Goal: Task Accomplishment & Management: Use online tool/utility

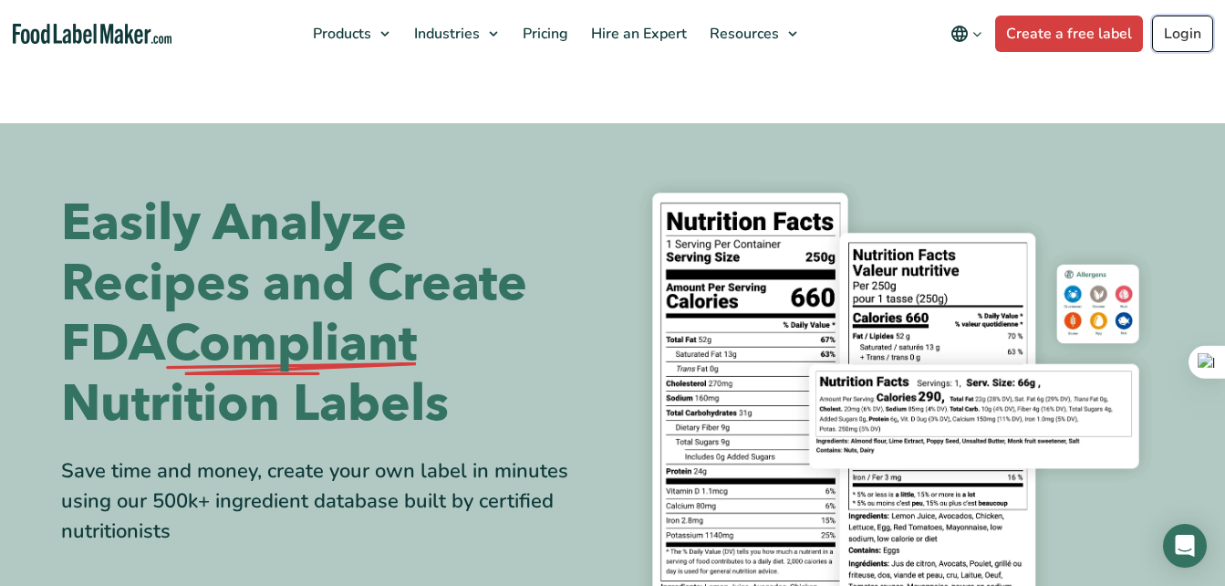
click at [1177, 39] on link "Login" at bounding box center [1182, 34] width 61 height 36
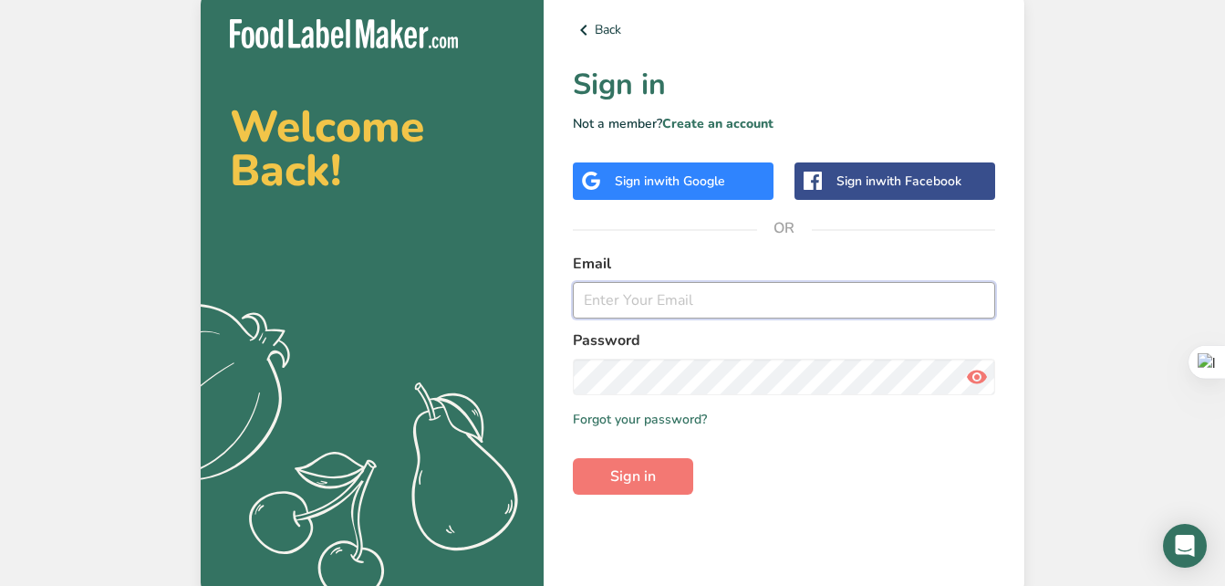
type input "[EMAIL_ADDRESS][DOMAIN_NAME]"
click at [975, 374] on icon at bounding box center [977, 376] width 22 height 33
click at [635, 483] on span "Sign in" at bounding box center [633, 476] width 46 height 22
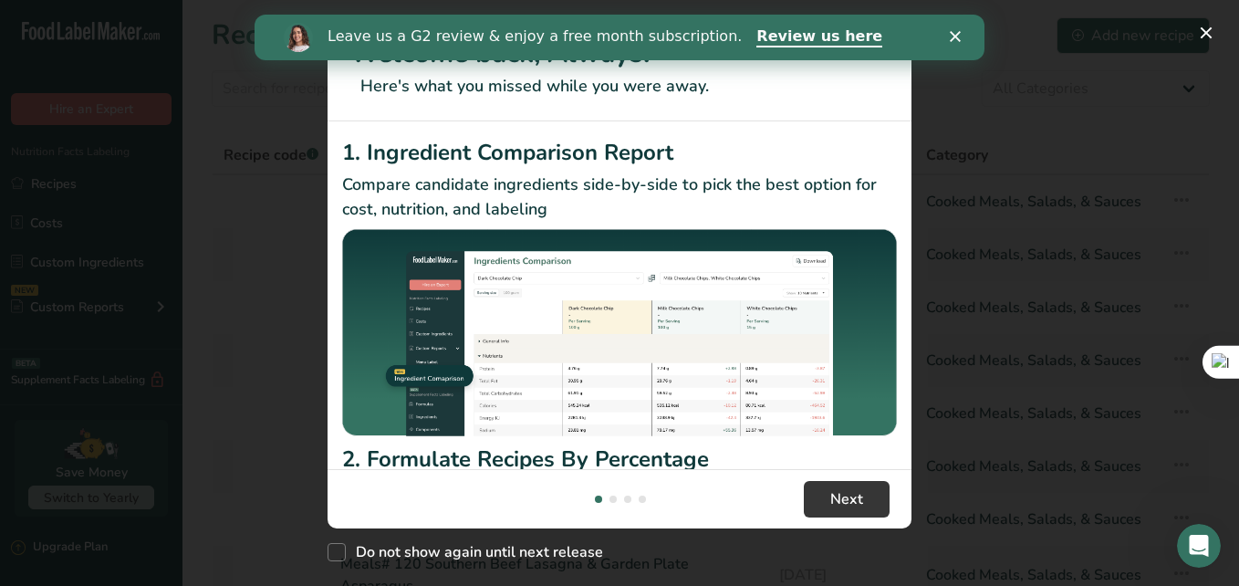
click at [958, 34] on polygon "Close" at bounding box center [954, 36] width 11 height 11
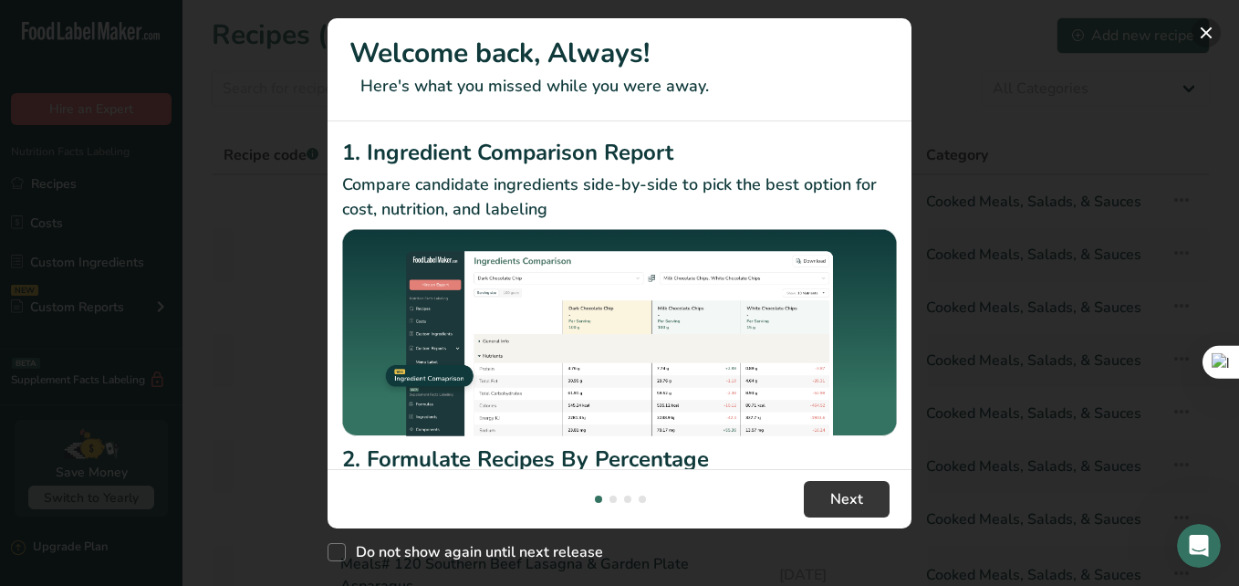
click at [1199, 32] on button "New Features" at bounding box center [1205, 32] width 29 height 29
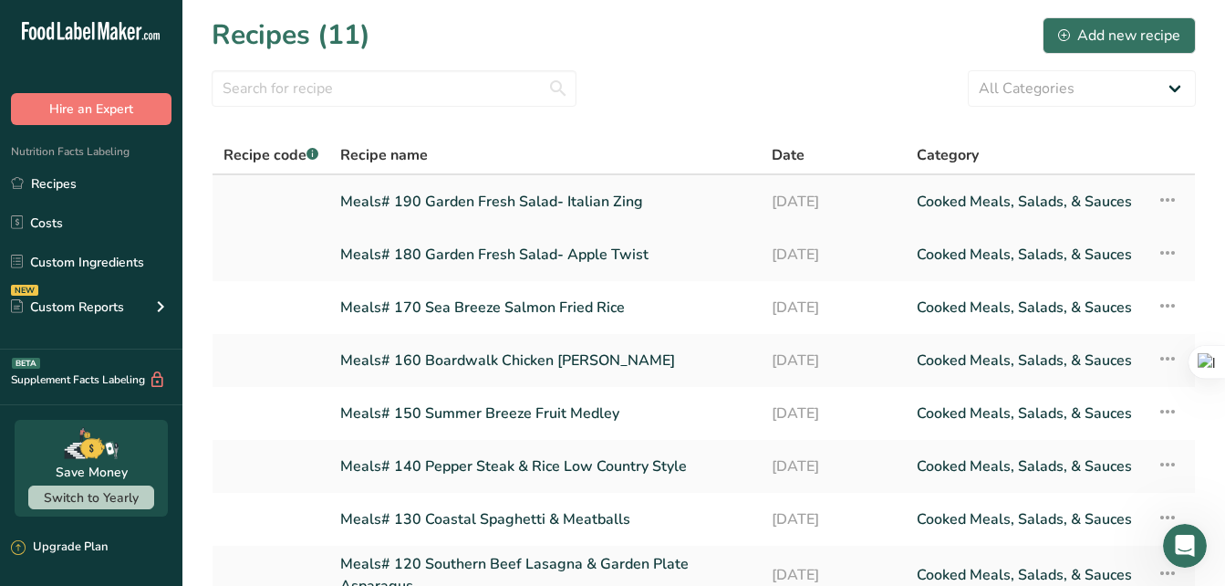
click at [568, 204] on link "Meals# 190 Garden Fresh Salad- Italian Zing" at bounding box center [545, 201] width 410 height 38
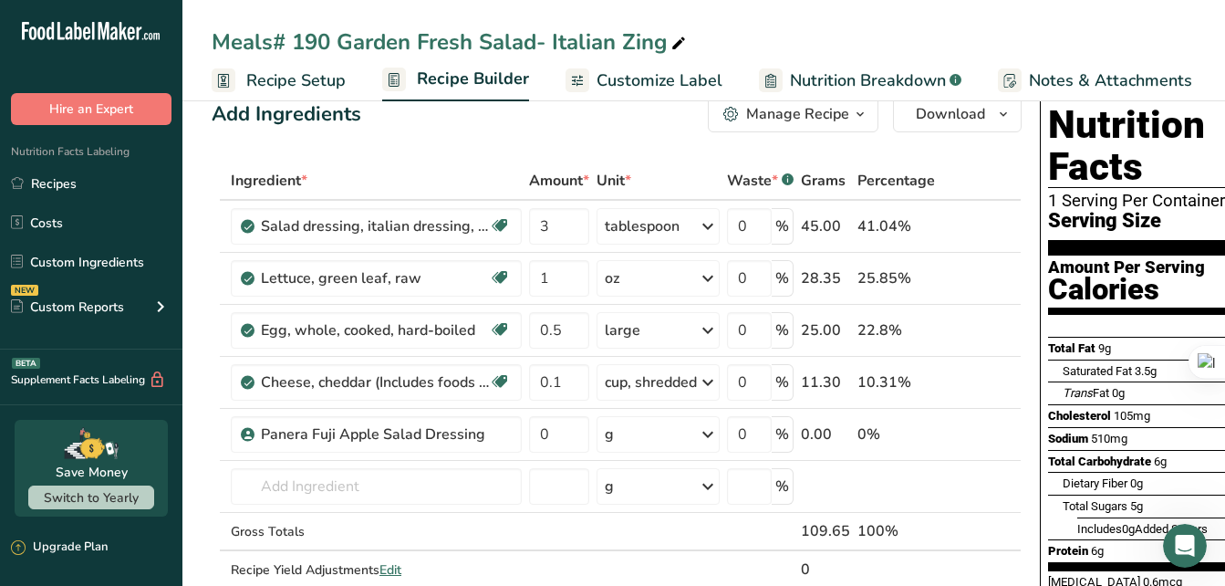
scroll to position [33, 0]
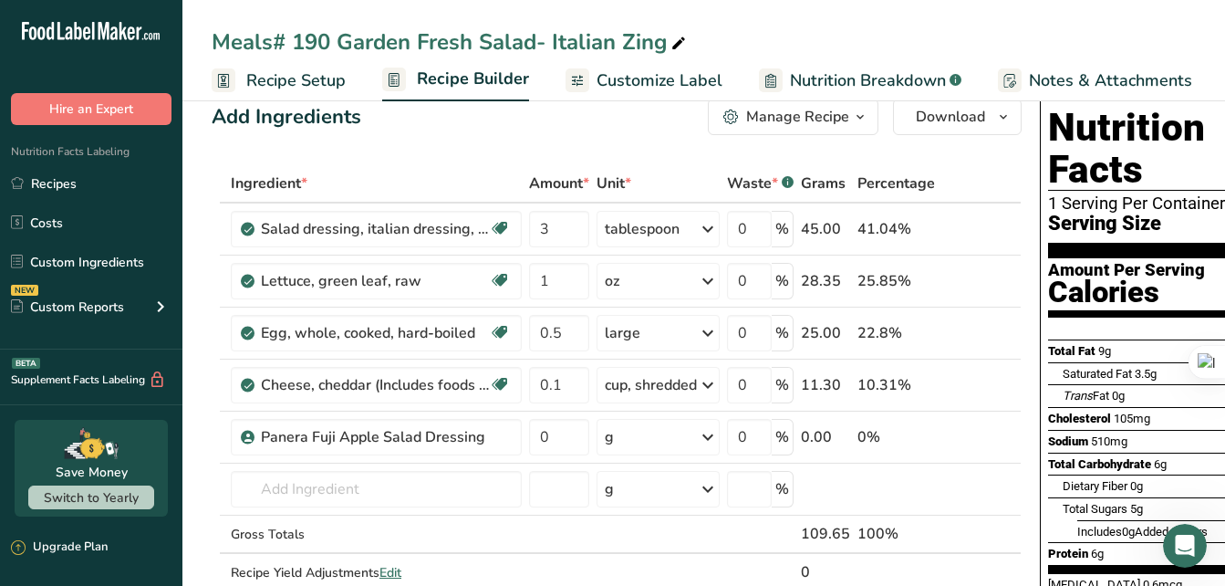
click at [865, 120] on icon "button" at bounding box center [860, 117] width 15 height 23
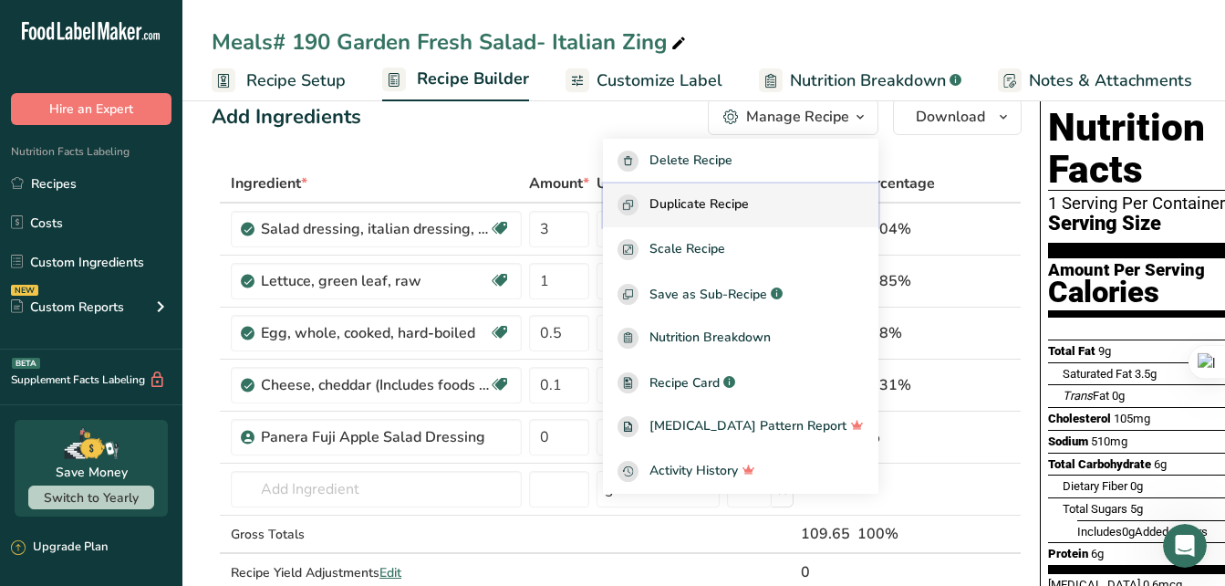
click at [749, 208] on span "Duplicate Recipe" at bounding box center [698, 204] width 99 height 21
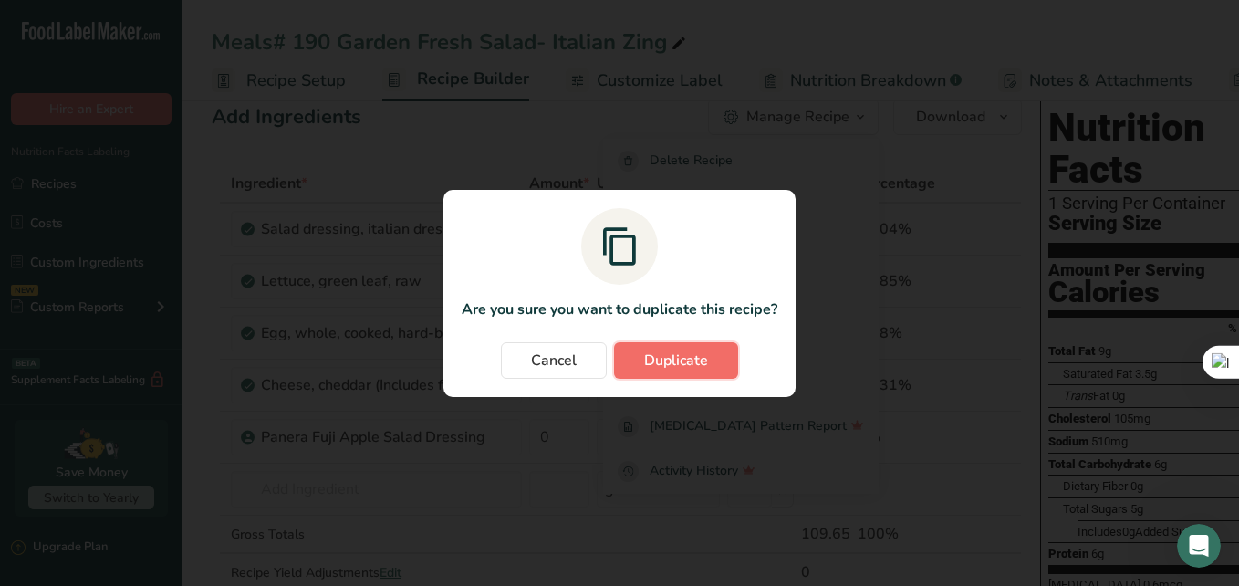
click at [708, 365] on button "Duplicate" at bounding box center [676, 360] width 124 height 36
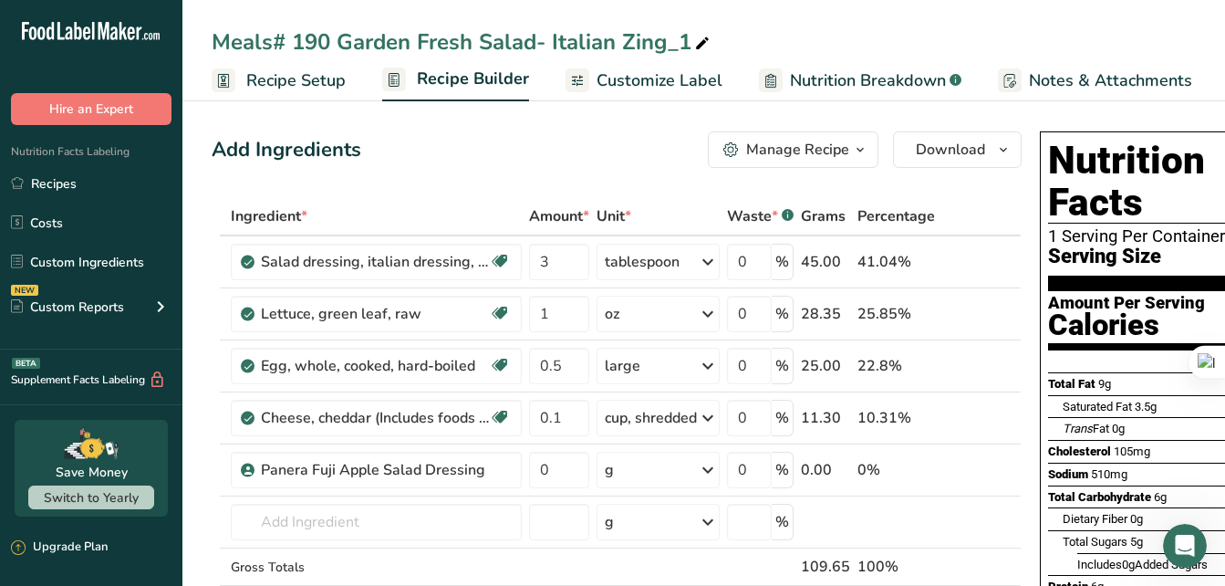
click at [322, 49] on div "Meals# 190 Garden Fresh Salad- Italian Zing_1" at bounding box center [463, 42] width 502 height 33
click at [336, 36] on input "Meals# 190 Garden Fresh Salad- Italian Zing_1" at bounding box center [704, 42] width 984 height 33
click at [329, 40] on input "Meals# 190 Garden Fresh Salad- Italian Zing_1" at bounding box center [704, 42] width 984 height 33
drag, startPoint x: 338, startPoint y: 38, endPoint x: 466, endPoint y: 47, distance: 128.0
click at [466, 47] on input "Meals# 191 Garden Fresh Salad- Italian Zing_1" at bounding box center [704, 42] width 984 height 33
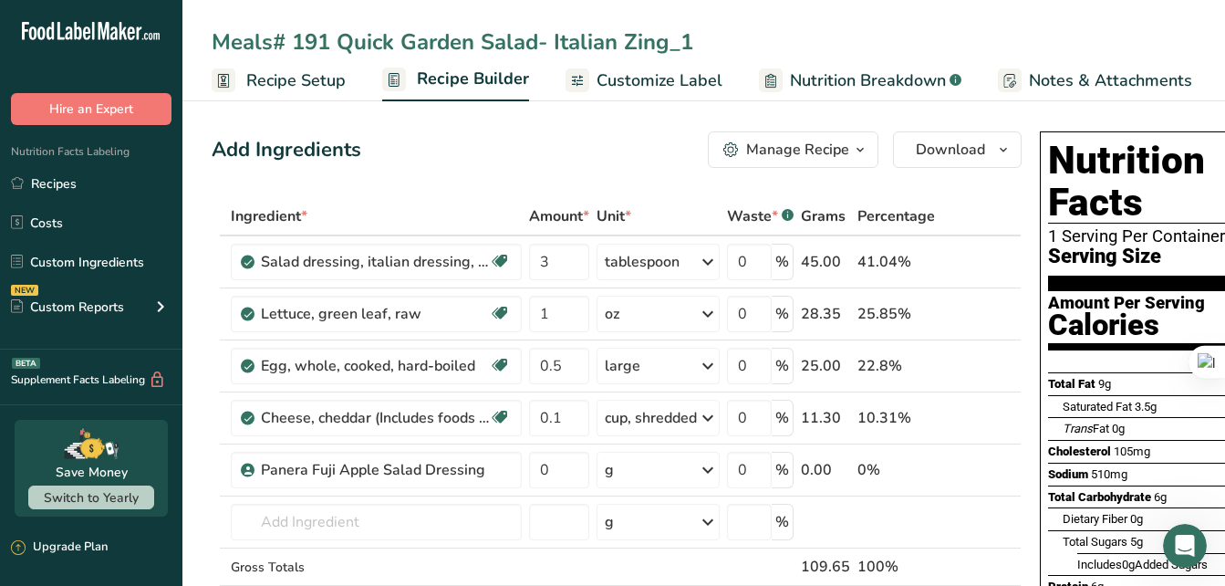
click at [604, 47] on input "Meals# 191 Quick Garden Salad- Italian Zing_1" at bounding box center [704, 42] width 984 height 33
click at [617, 40] on input "Meals# 191 Quick Garden Salad- Italian Zing_1" at bounding box center [704, 42] width 984 height 33
drag, startPoint x: 691, startPoint y: 42, endPoint x: 555, endPoint y: 38, distance: 136.0
click at [555, 38] on input "Meals# 191 Quick Garden Salad- Italian Zing_1" at bounding box center [704, 42] width 984 height 33
click at [541, 42] on input "Meals# 191 Quick Garden Salad- Ranch" at bounding box center [704, 42] width 984 height 33
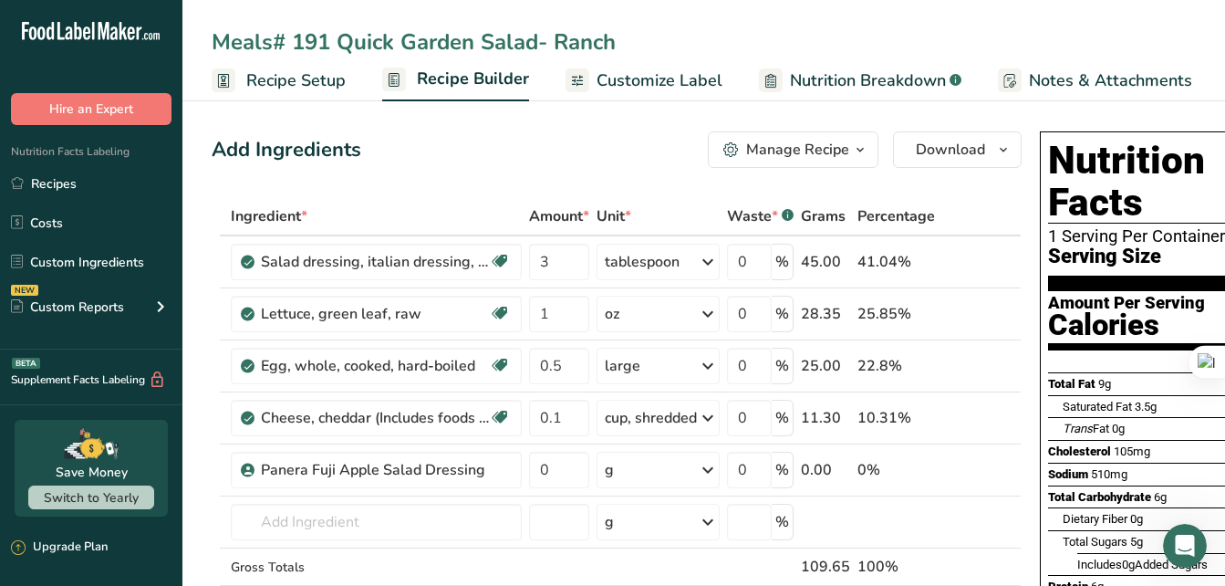
click at [549, 47] on input "Meals# 191 Quick Garden Salad- Ranch" at bounding box center [704, 42] width 984 height 33
type input "Meals# 191 Quick Garden Salad + Ranch"
click at [981, 364] on icon at bounding box center [984, 366] width 13 height 19
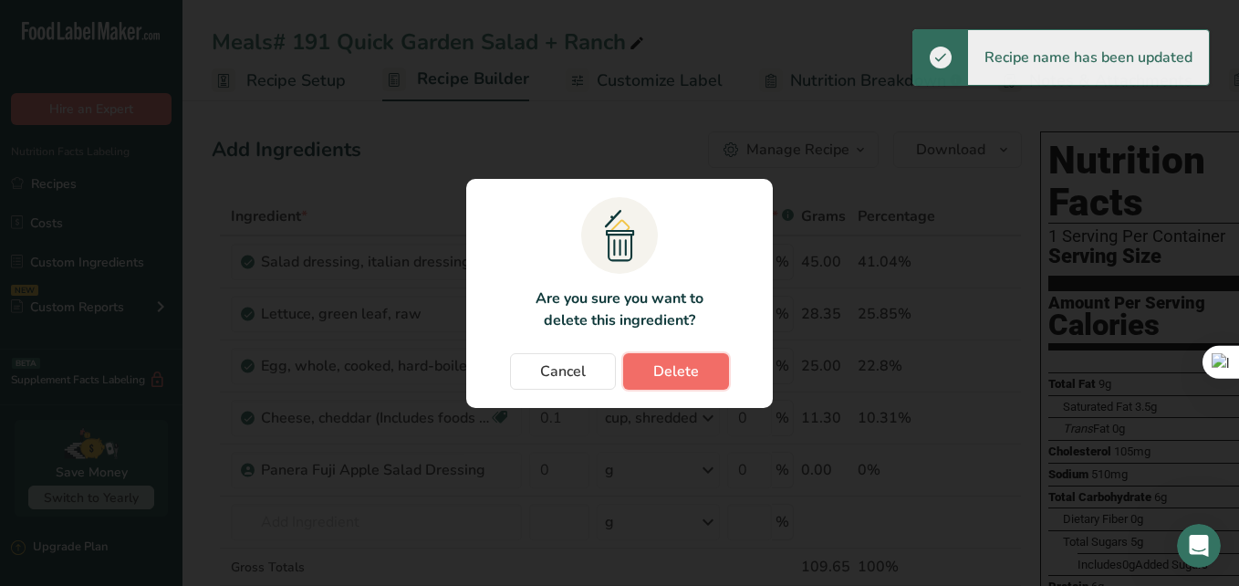
click at [692, 371] on span "Delete" at bounding box center [676, 371] width 46 height 22
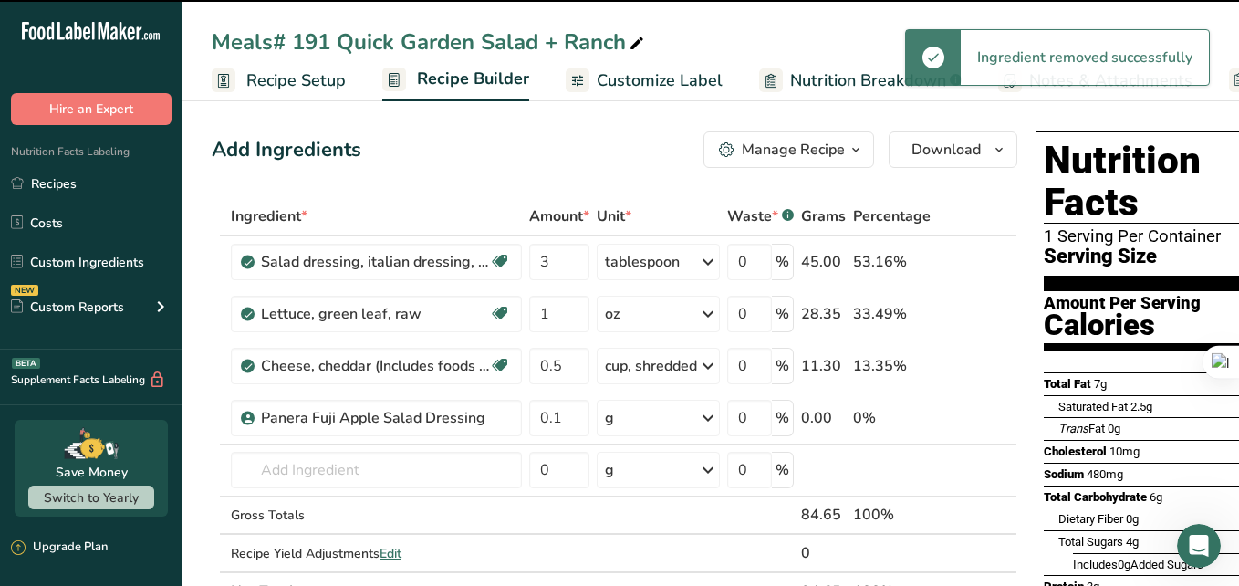
type input "0.1"
type input "0"
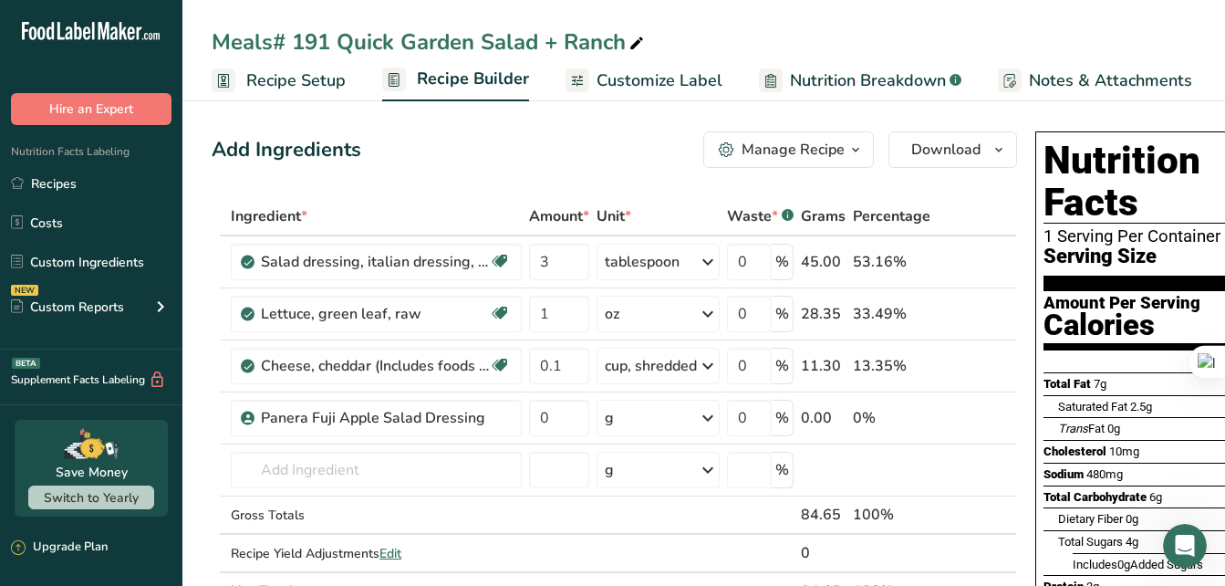
click at [398, 40] on div "Meals# 191 Quick Garden Salad + Ranch" at bounding box center [430, 42] width 436 height 33
click at [391, 40] on input "Meals# 191 Quick Garden Salad + Ranch" at bounding box center [704, 42] width 984 height 33
drag, startPoint x: 391, startPoint y: 40, endPoint x: 338, endPoint y: 39, distance: 52.9
click at [338, 39] on input "Meals# 191 Quick Garden Salad + Ranch" at bounding box center [704, 42] width 984 height 33
click at [369, 46] on input "Meals# 191 Quick Garden Salad + Ranch" at bounding box center [704, 42] width 984 height 33
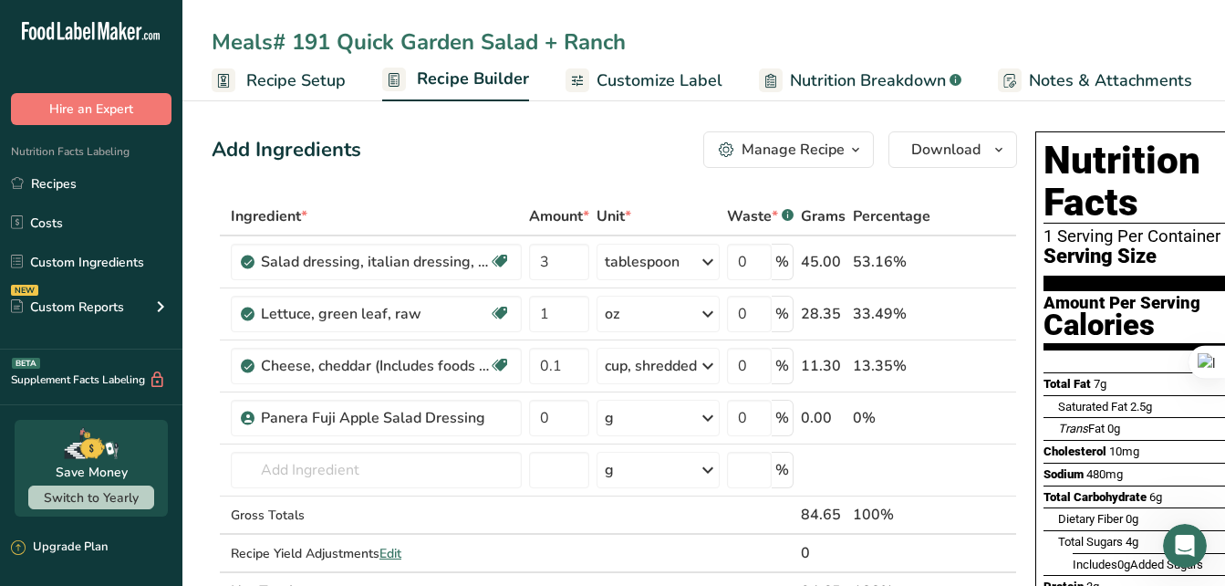
click at [418, 33] on input "Meals# 191 Quick Garden Salad + Ranch" at bounding box center [704, 42] width 984 height 33
drag, startPoint x: 389, startPoint y: 42, endPoint x: 337, endPoint y: 46, distance: 52.1
click at [337, 46] on input "Meals# 191 Quick Garden Salad + Ranch" at bounding box center [704, 42] width 984 height 33
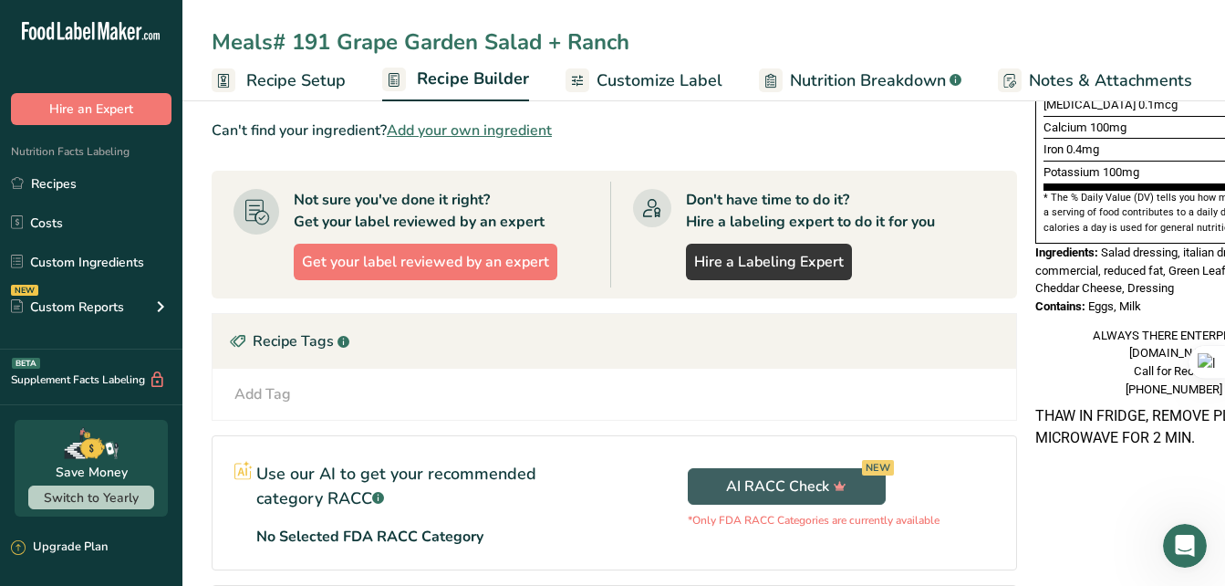
scroll to position [514, 0]
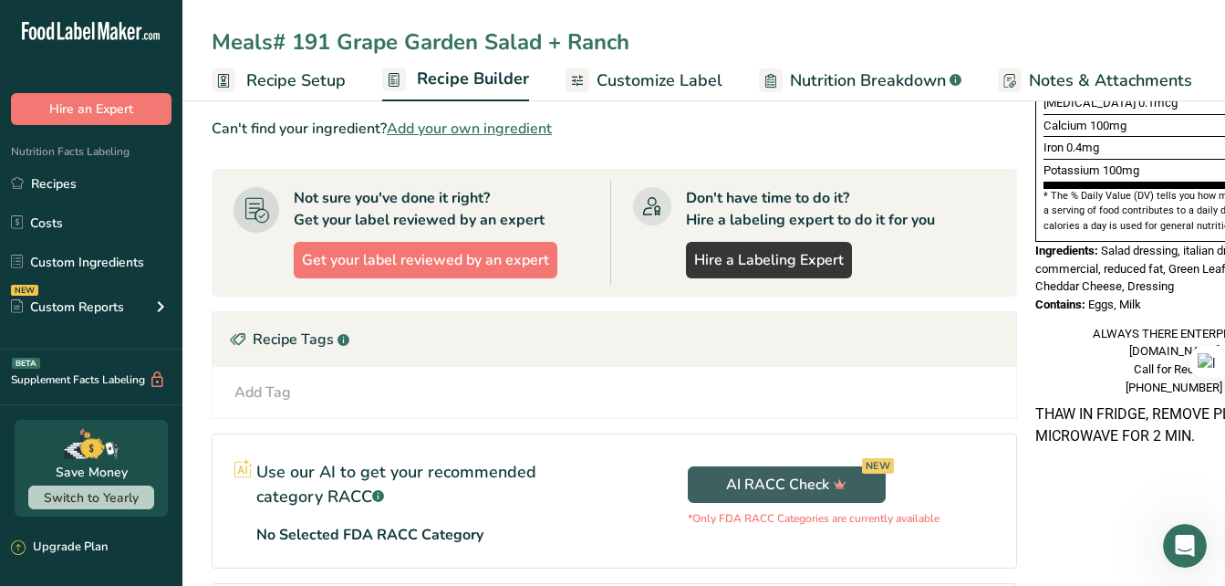
type input "Meals# 191 Grape Garden Salad + Ranch"
click at [659, 82] on span "Customize Label" at bounding box center [660, 80] width 126 height 25
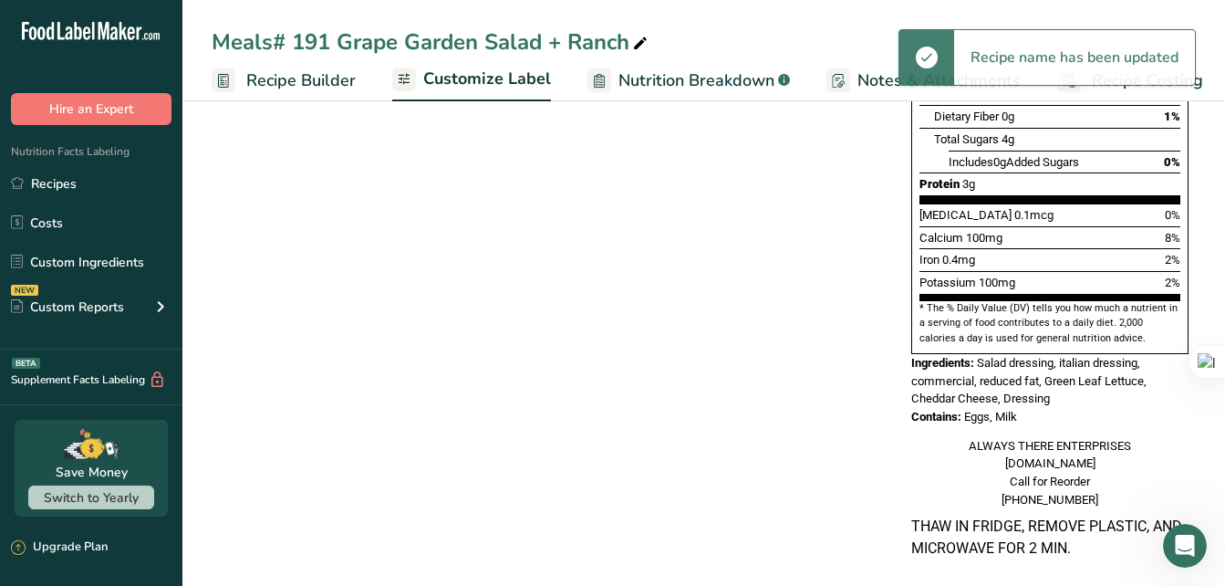
scroll to position [0, 178]
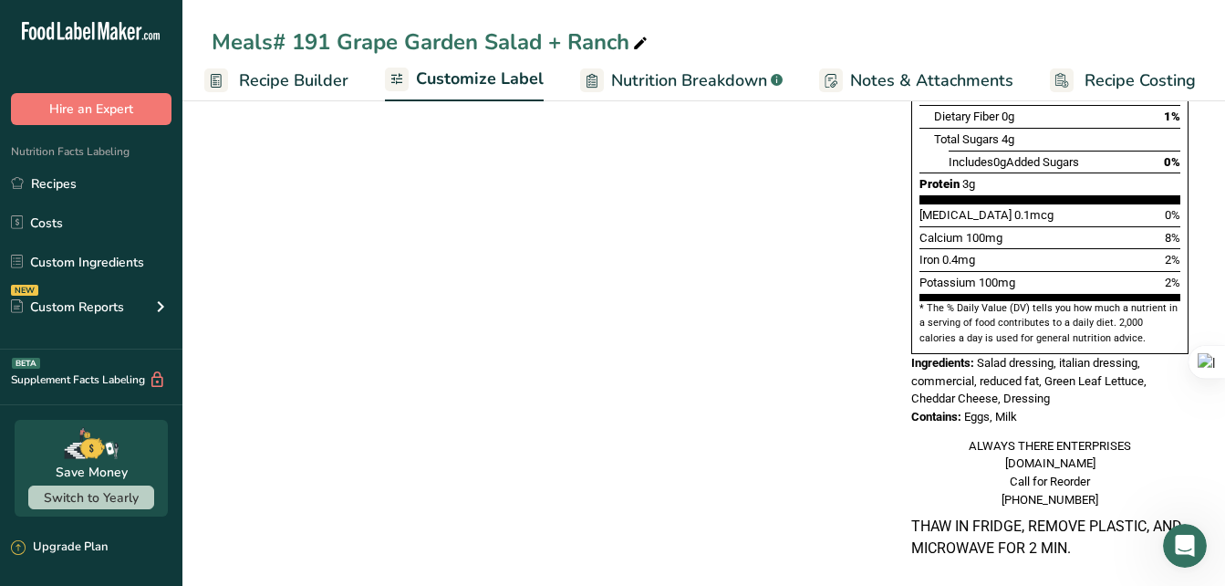
click at [918, 78] on span "Notes & Attachments" at bounding box center [931, 80] width 163 height 25
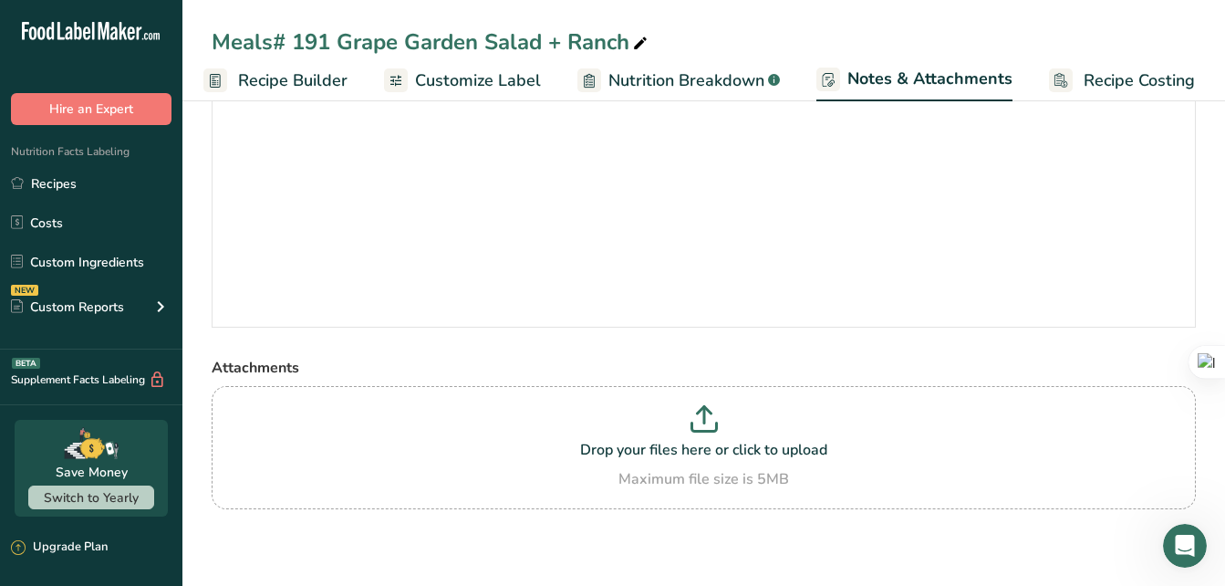
scroll to position [130, 0]
click at [299, 79] on span "Recipe Builder" at bounding box center [292, 80] width 109 height 25
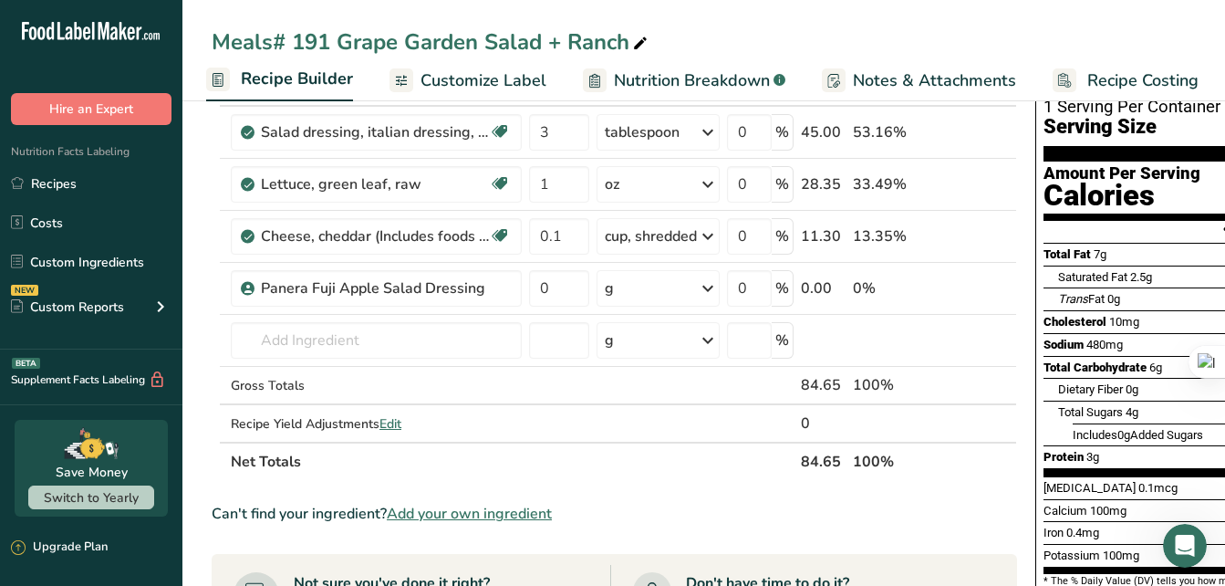
click at [443, 78] on span "Customize Label" at bounding box center [483, 80] width 126 height 25
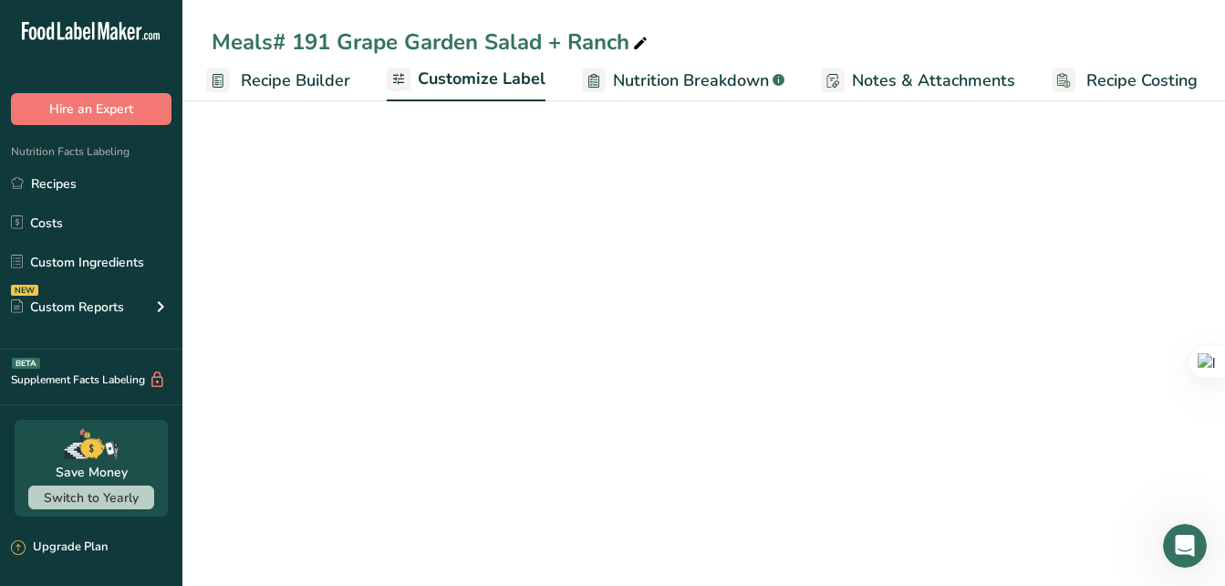
scroll to position [0, 178]
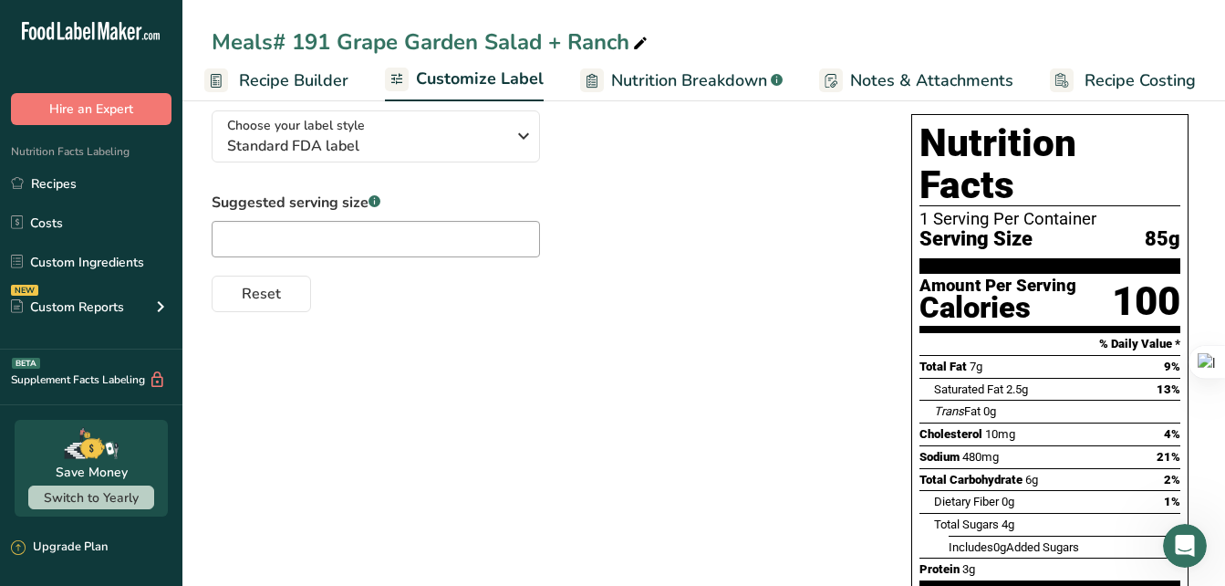
click at [643, 85] on span "Nutrition Breakdown" at bounding box center [689, 80] width 156 height 25
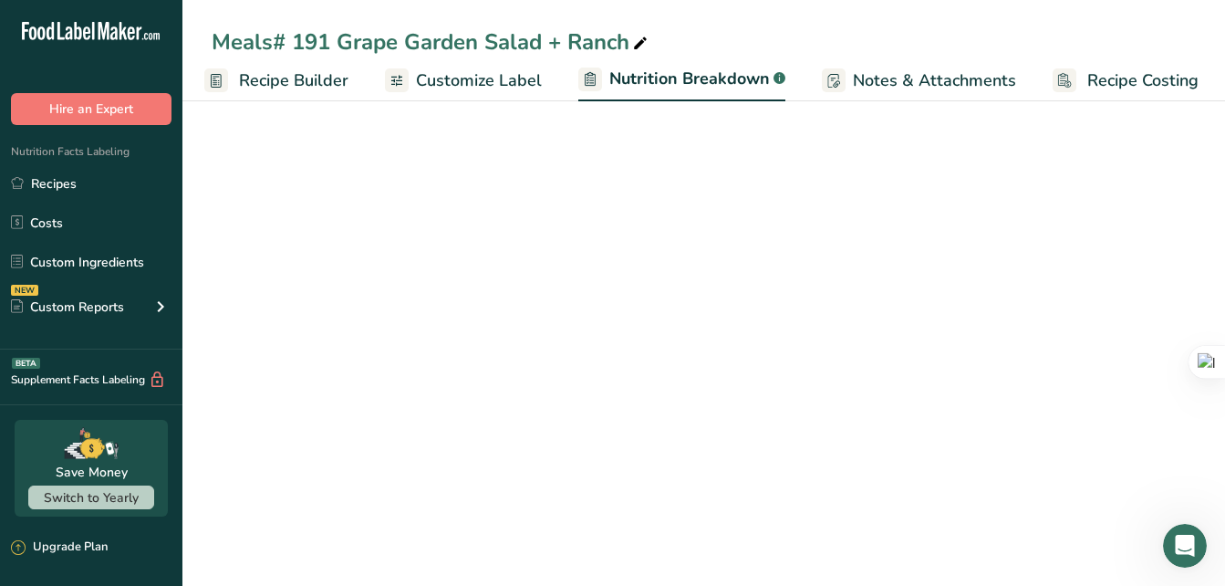
scroll to position [0, 180]
select select "Calories"
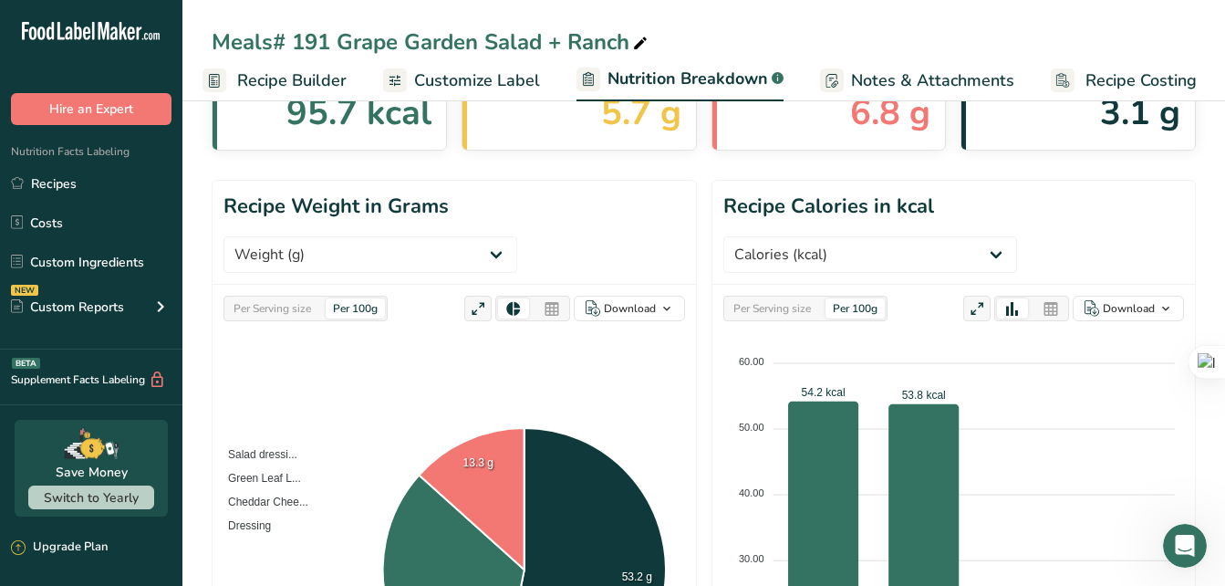
click at [870, 86] on span "Notes & Attachments" at bounding box center [932, 80] width 163 height 25
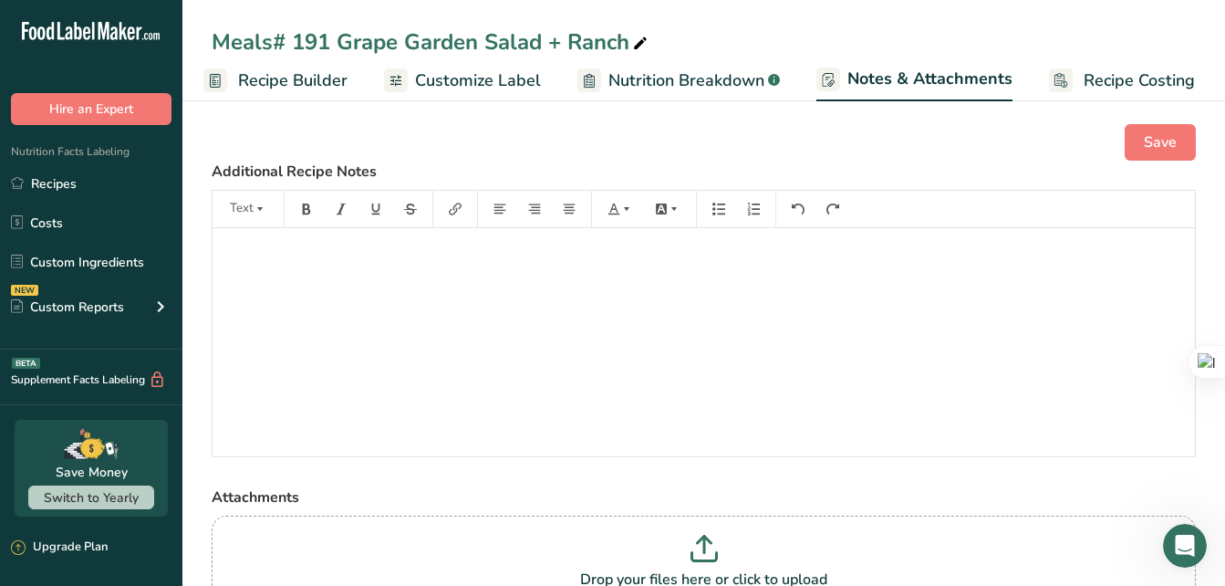
click at [1131, 84] on span "Recipe Costing" at bounding box center [1139, 80] width 111 height 25
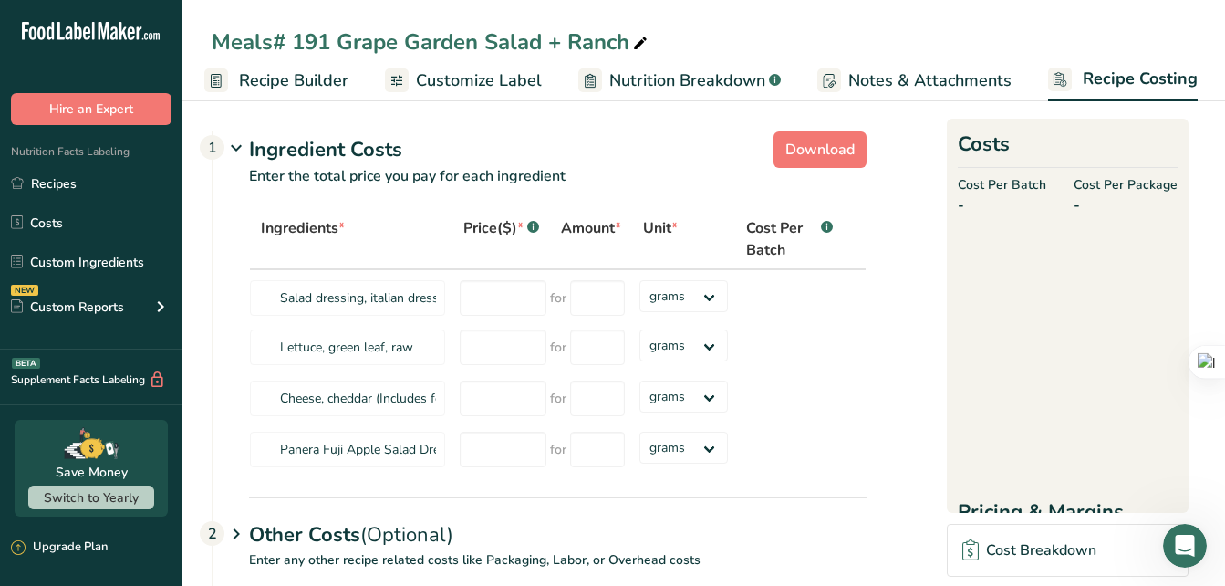
click at [247, 79] on span "Recipe Builder" at bounding box center [293, 80] width 109 height 25
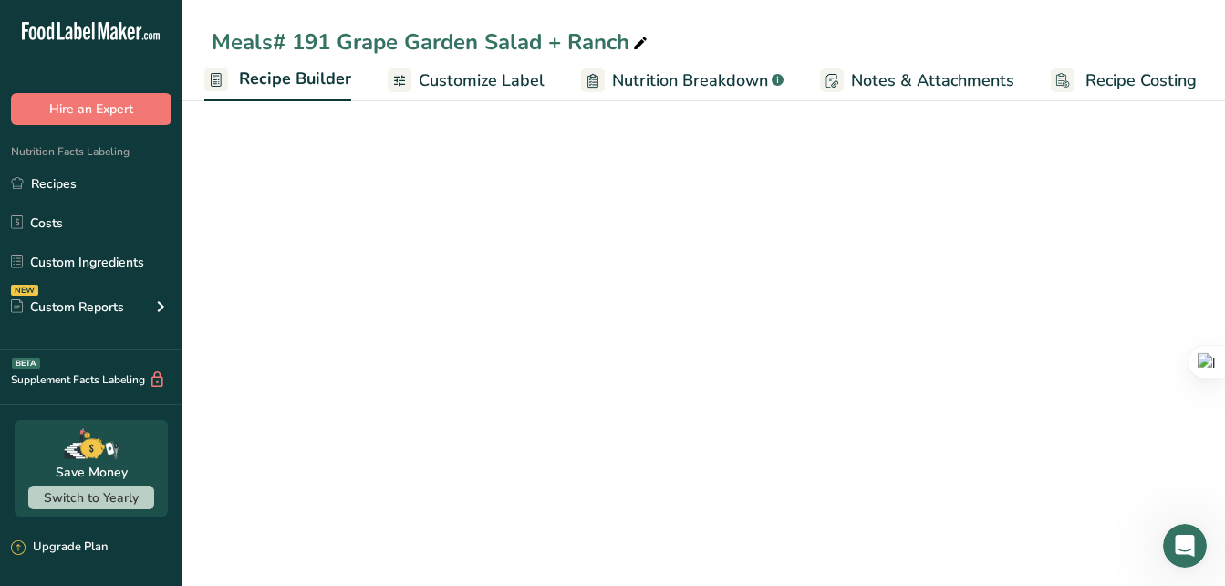
scroll to position [0, 176]
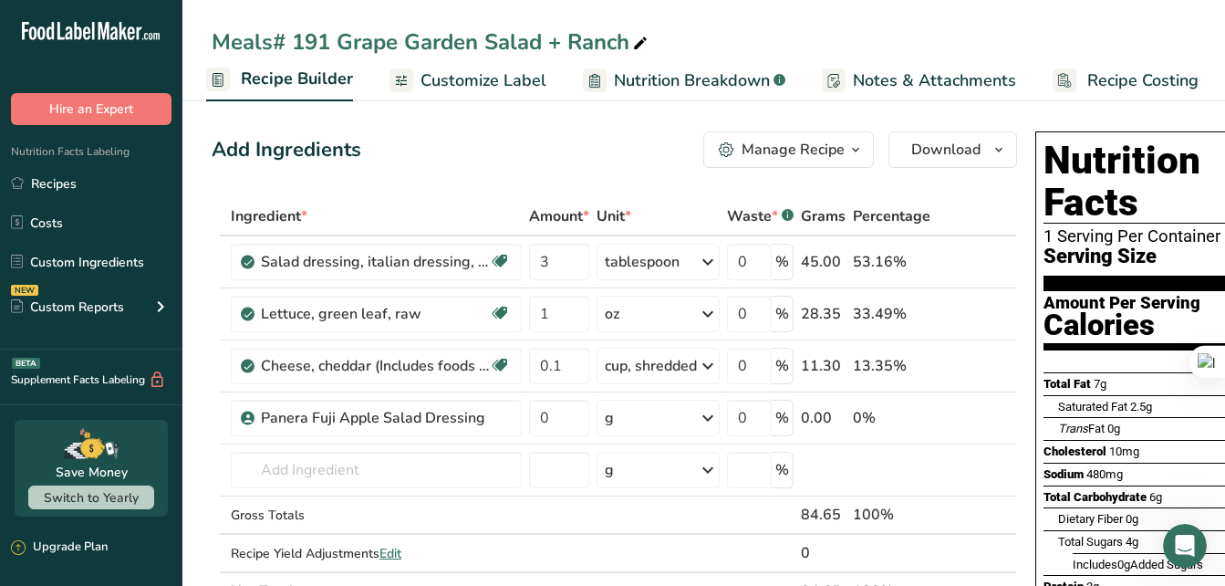
click at [860, 148] on icon "button" at bounding box center [855, 150] width 15 height 23
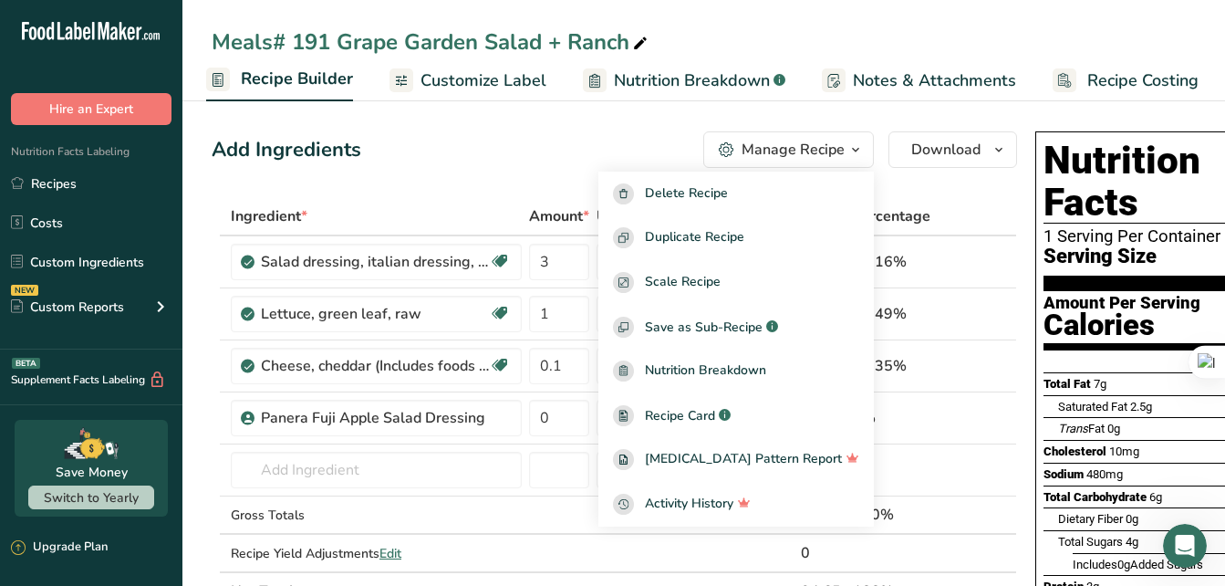
click at [860, 150] on icon "button" at bounding box center [855, 150] width 15 height 23
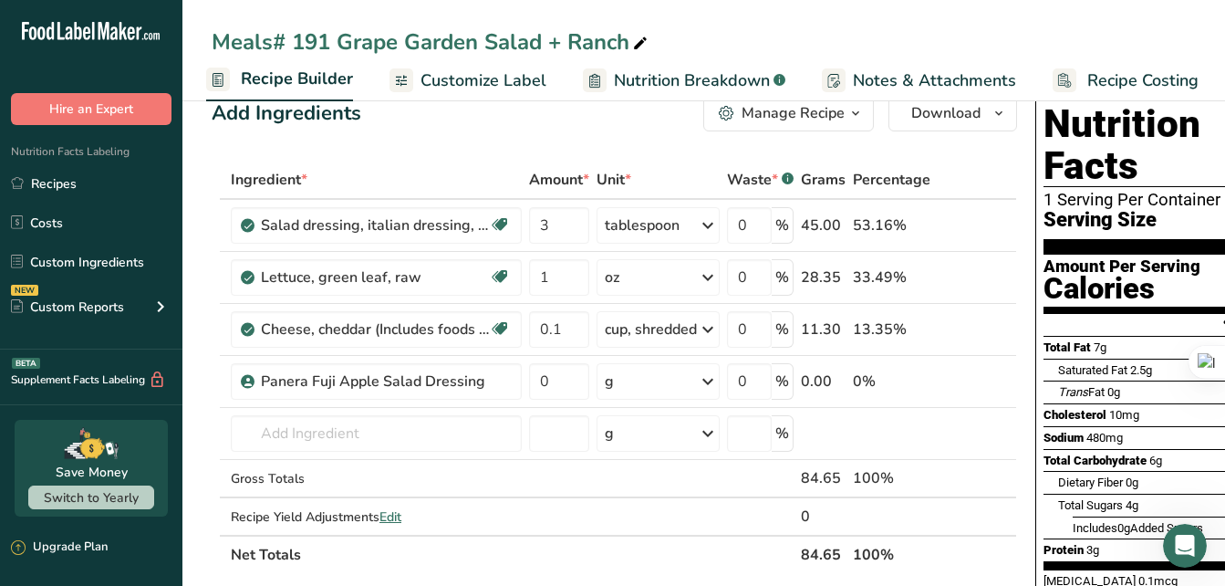
scroll to position [0, 0]
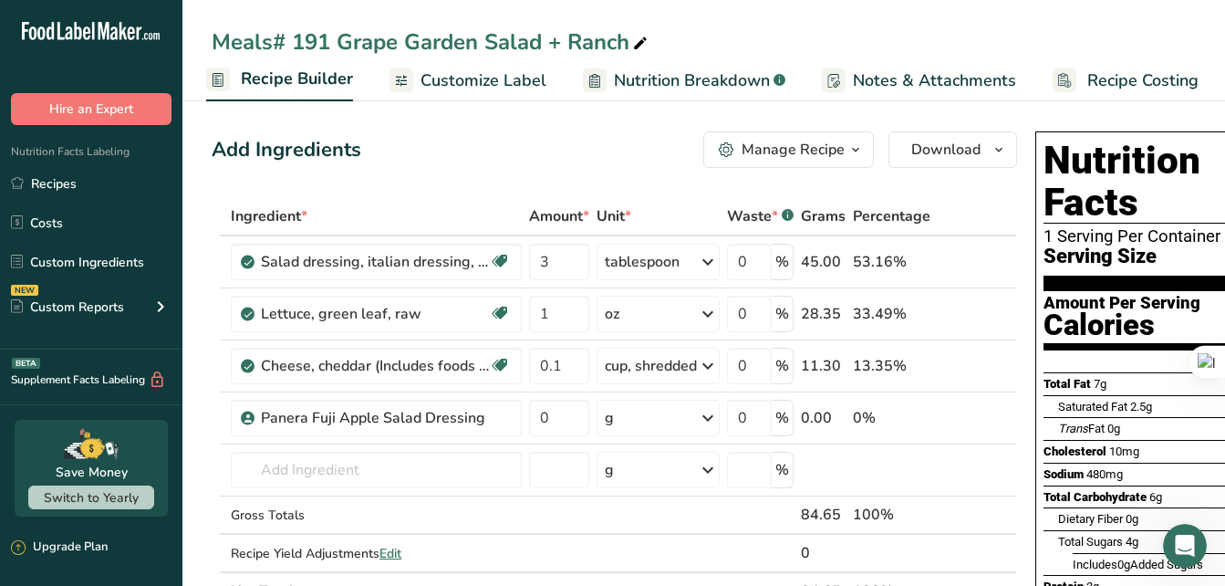
click at [296, 81] on span "Recipe Builder" at bounding box center [297, 79] width 112 height 25
click at [461, 85] on span "Customize Label" at bounding box center [483, 80] width 126 height 25
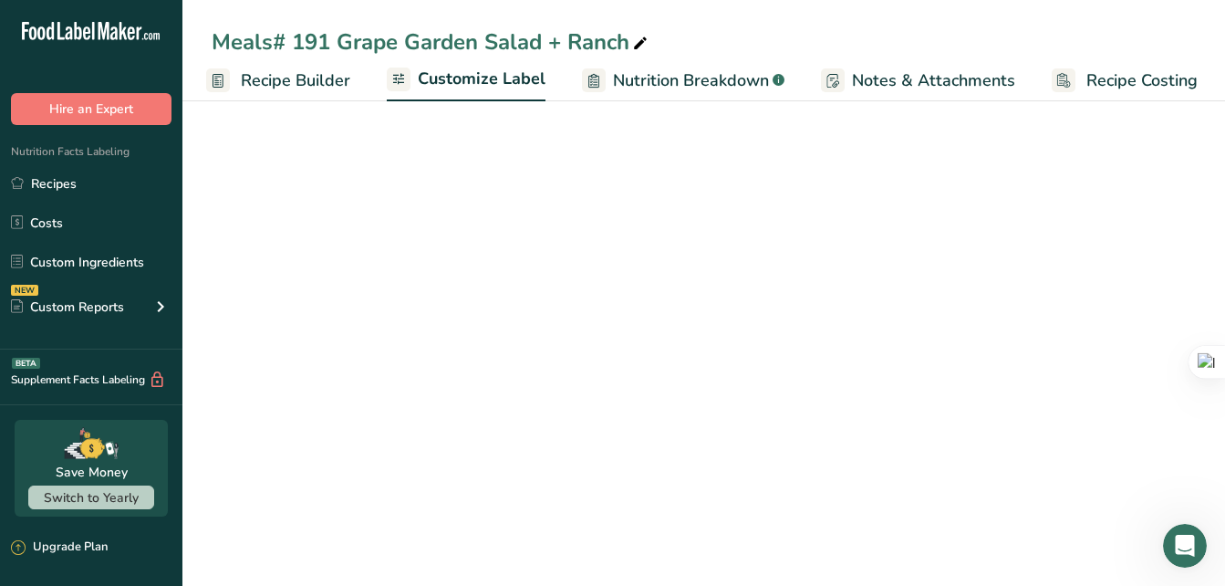
scroll to position [0, 178]
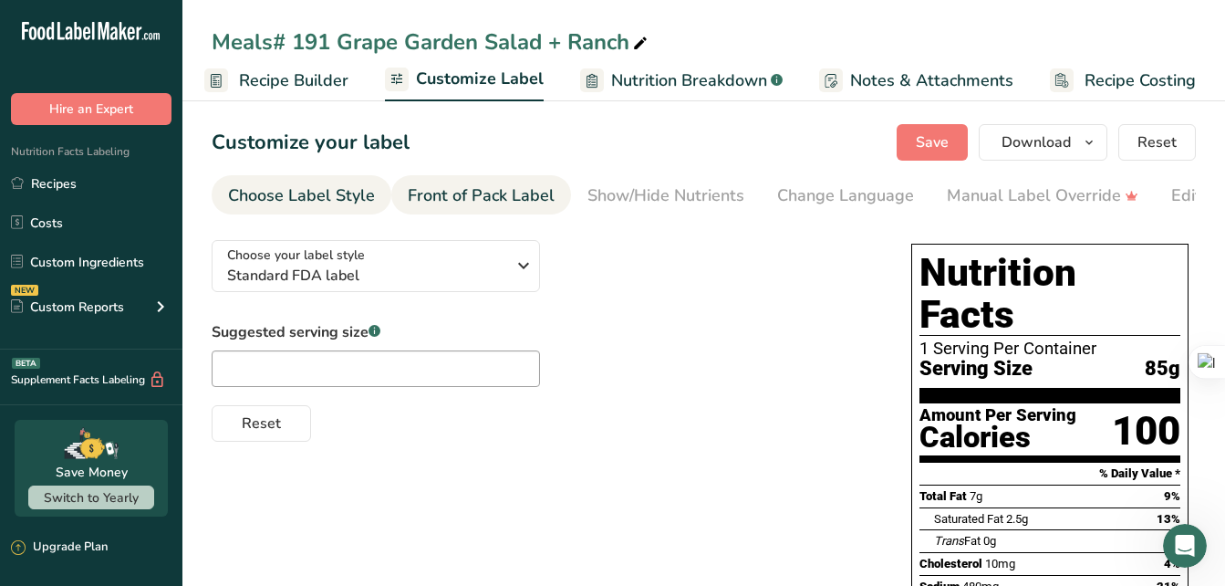
click at [481, 199] on div "Front of Pack Label" at bounding box center [481, 195] width 147 height 25
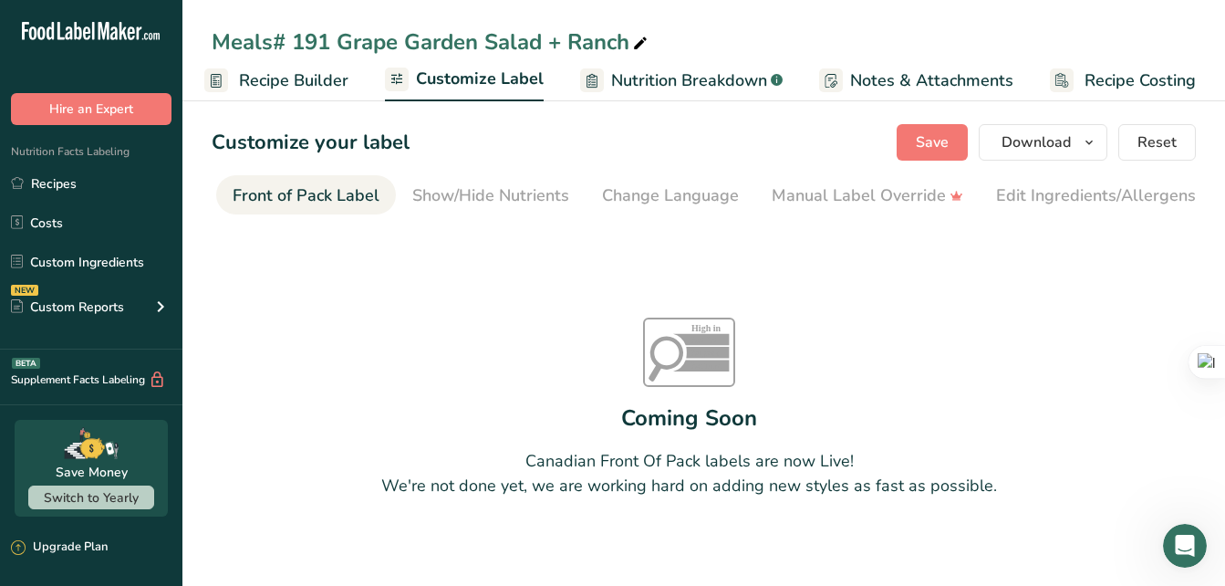
scroll to position [0, 177]
click at [626, 209] on link "Change Language" at bounding box center [668, 195] width 137 height 41
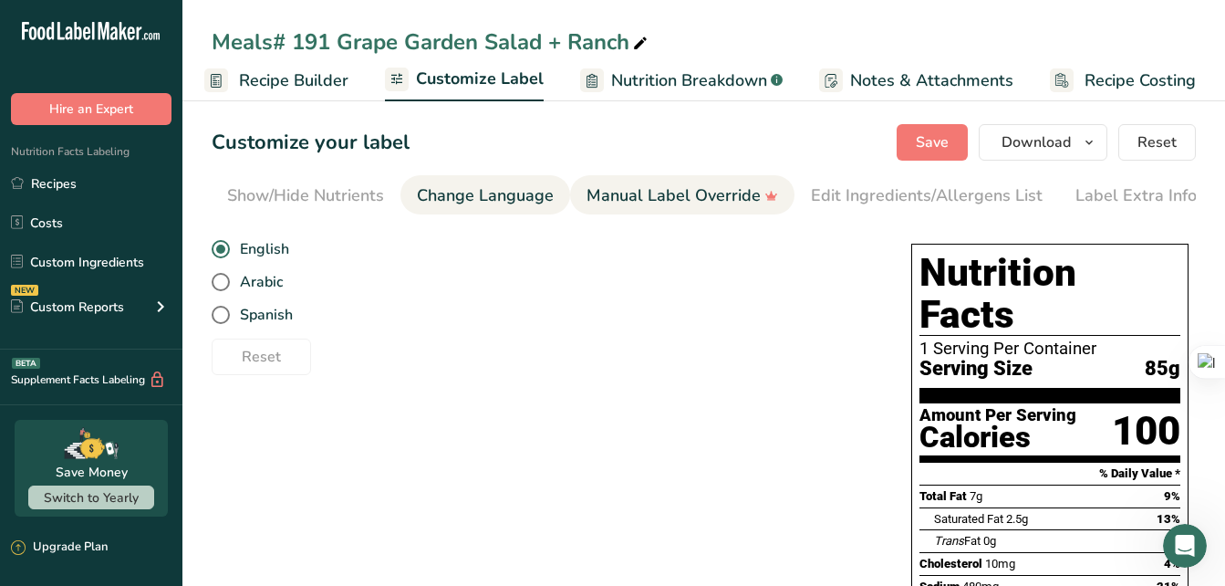
scroll to position [0, 363]
click at [694, 203] on div "Manual Label Override" at bounding box center [680, 195] width 192 height 25
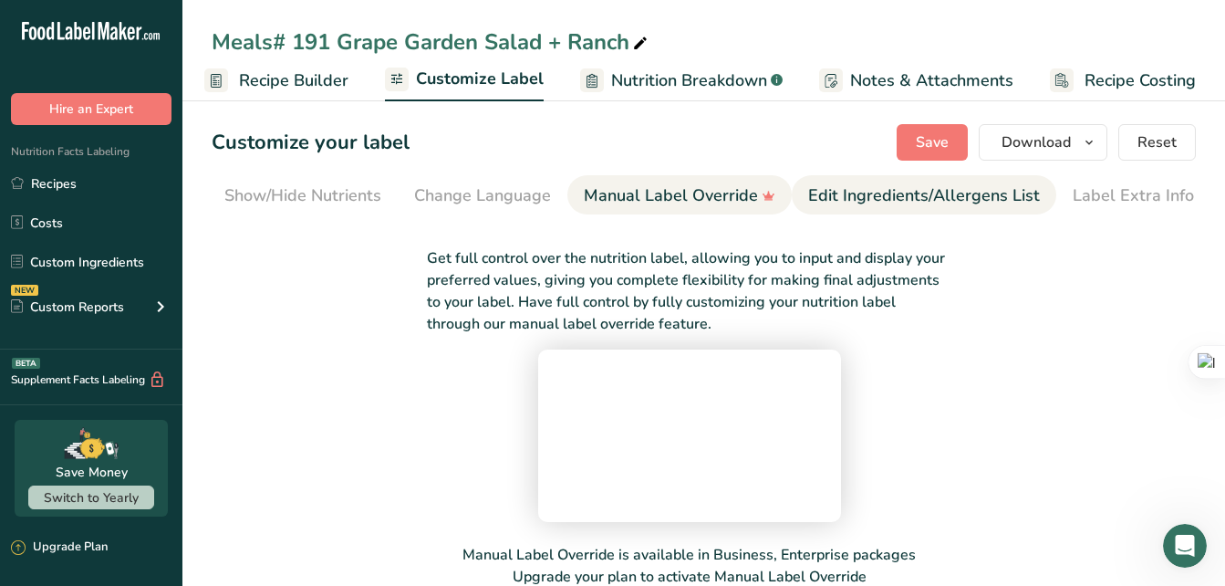
click at [835, 195] on div "Edit Ingredients/Allergens List" at bounding box center [924, 195] width 232 height 25
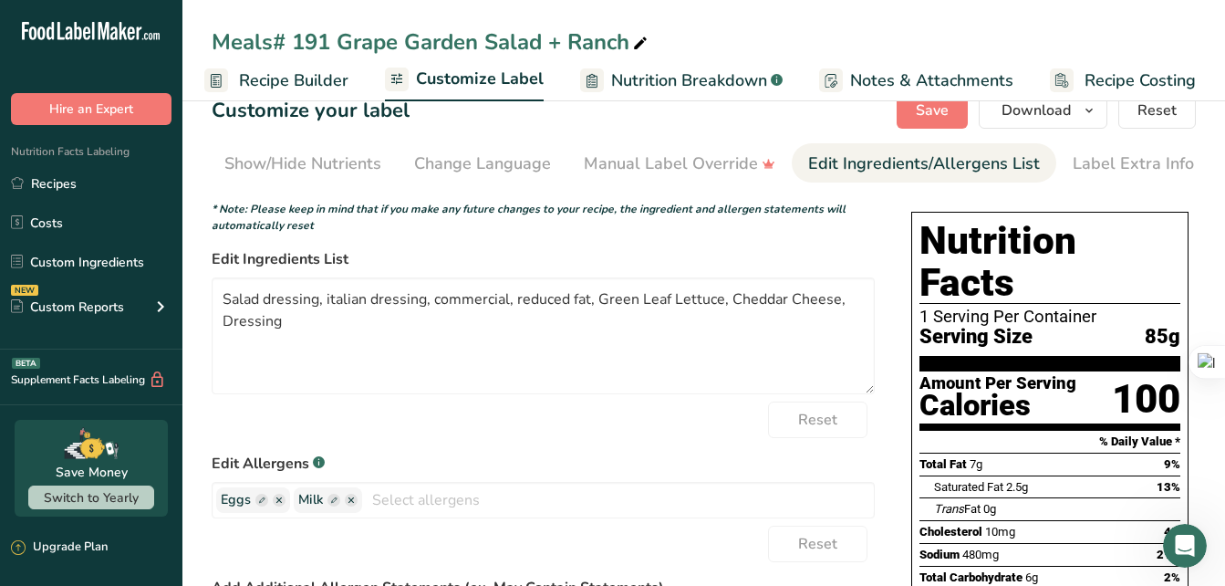
scroll to position [34, 0]
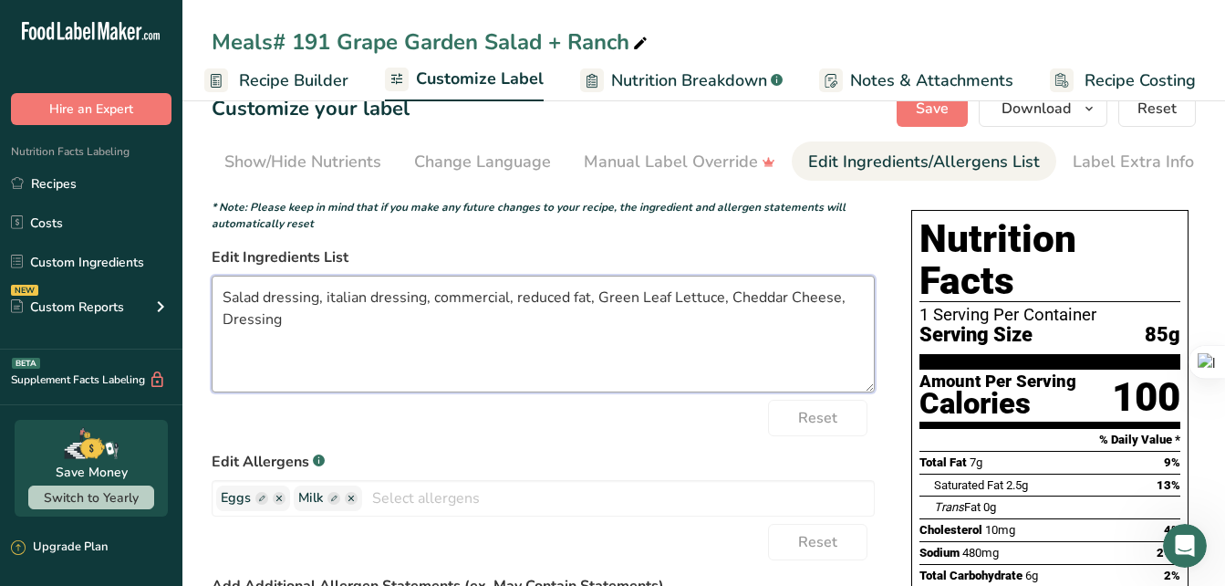
drag, startPoint x: 326, startPoint y: 302, endPoint x: 597, endPoint y: 307, distance: 271.9
click at [597, 307] on textarea "Salad dressing, italian dressing, commercial, reduced fat, Green Leaf Lettuce, …" at bounding box center [543, 333] width 663 height 117
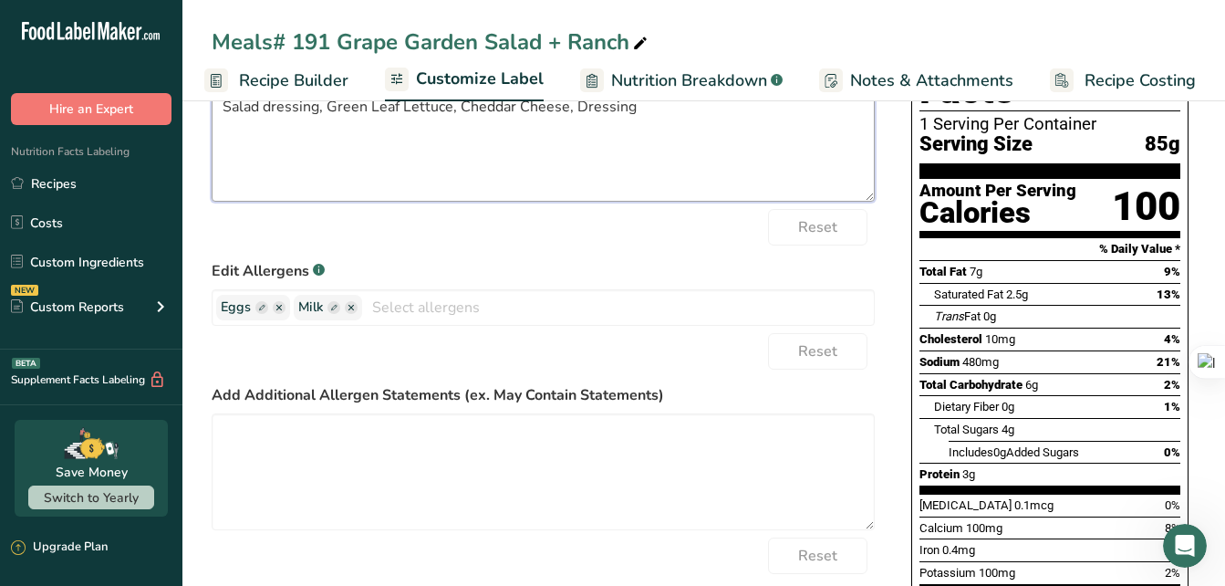
scroll to position [228, 0]
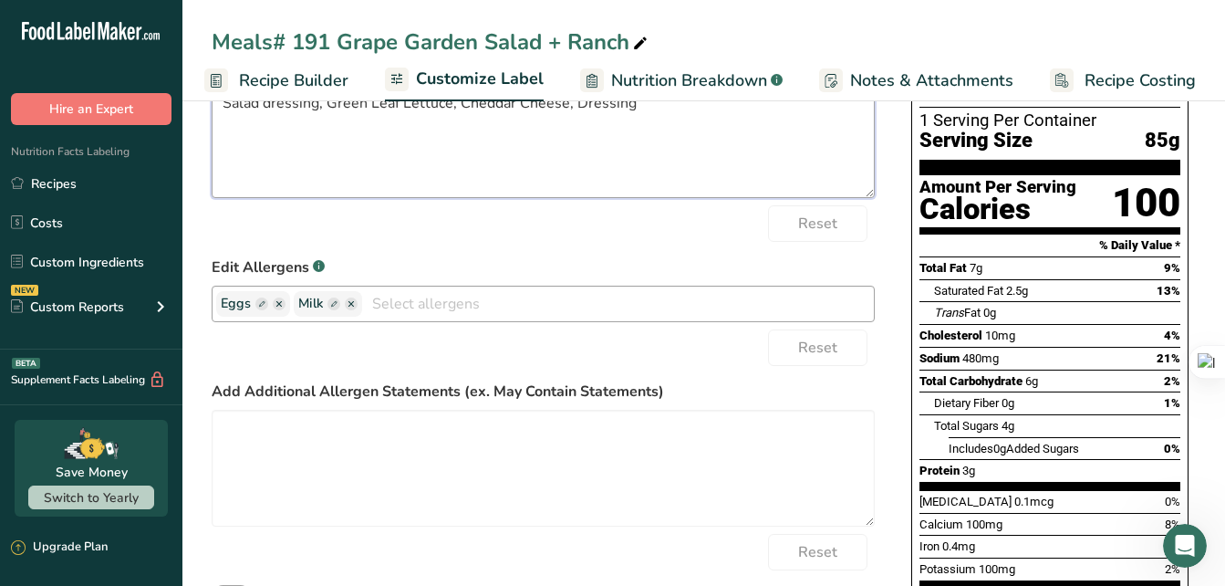
type textarea "Salad dressing, Green Leaf Lettuce, Cheddar Cheese, Dressing"
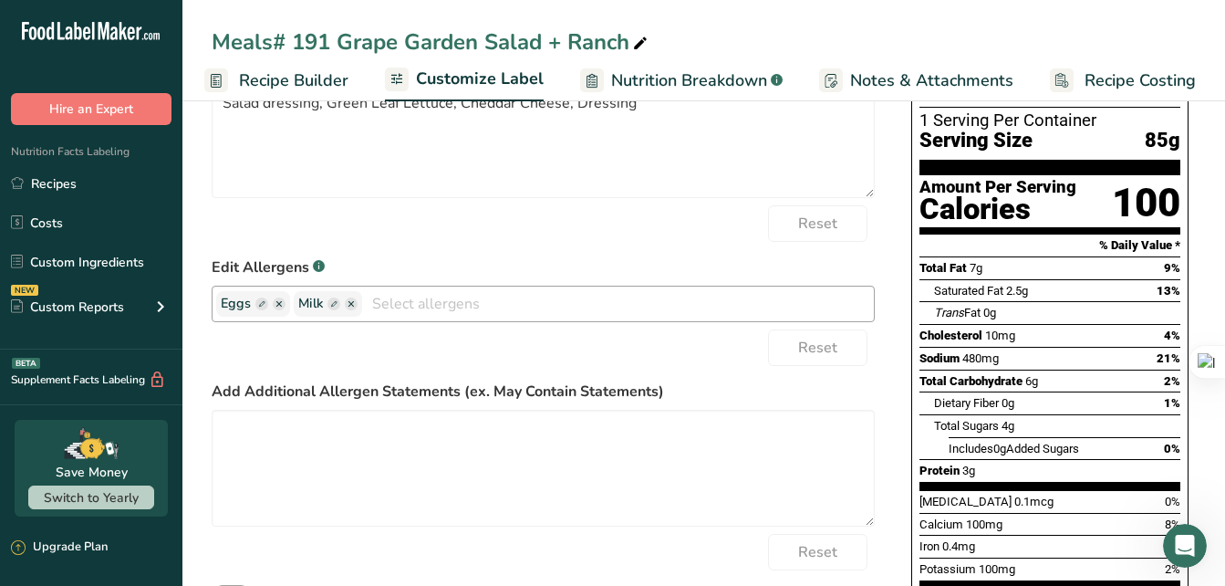
click at [279, 306] on icon "button" at bounding box center [278, 303] width 5 height 5
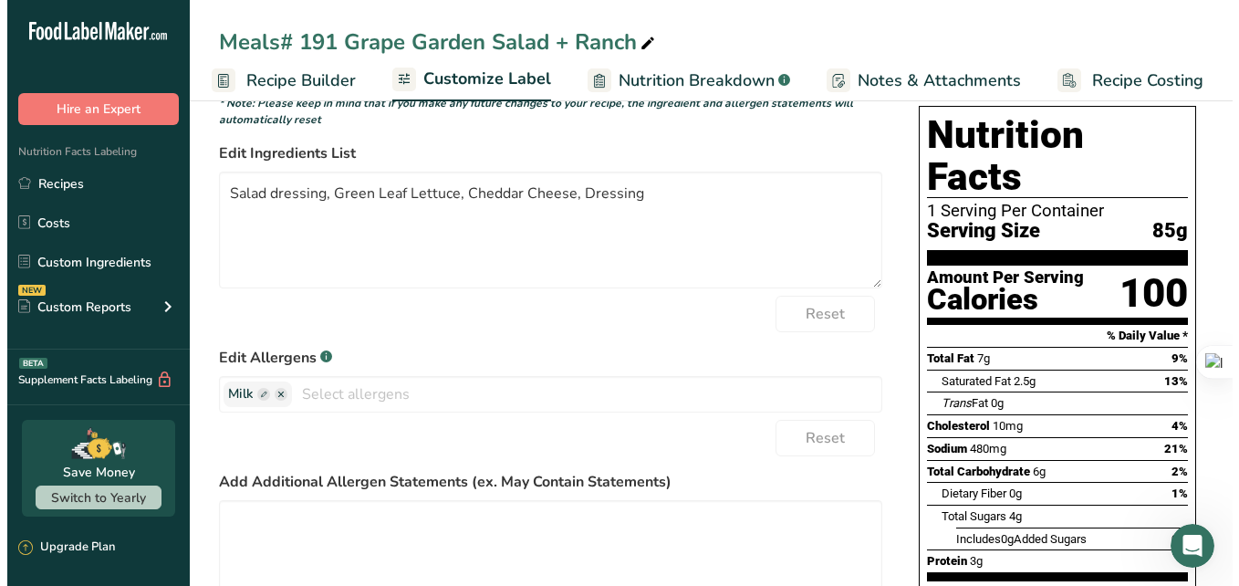
scroll to position [126, 0]
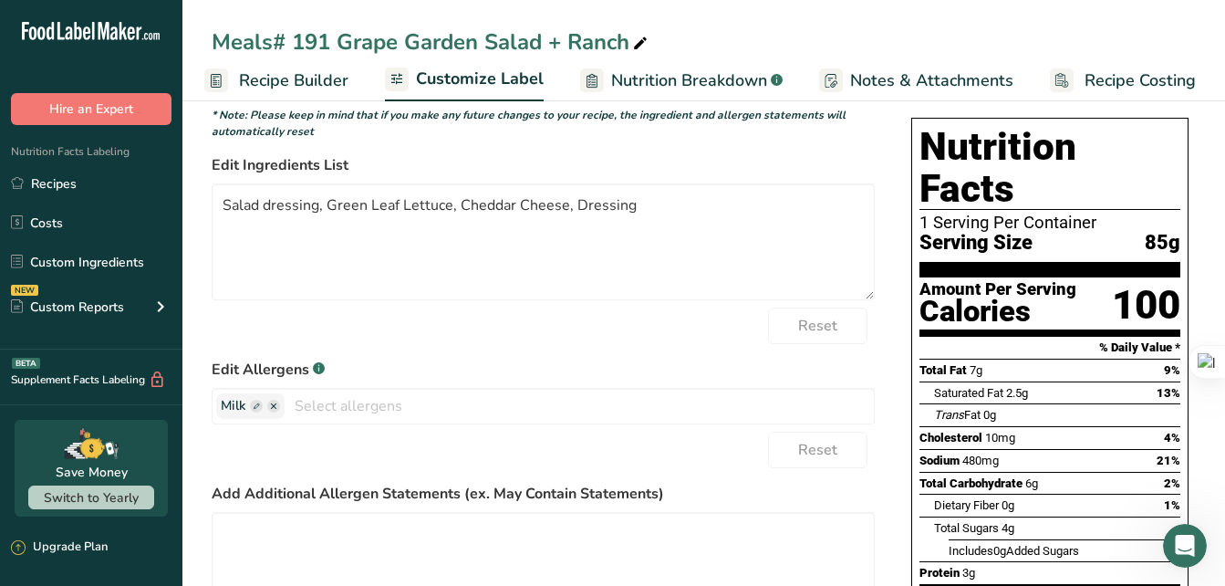
click at [912, 81] on span "Notes & Attachments" at bounding box center [931, 80] width 163 height 25
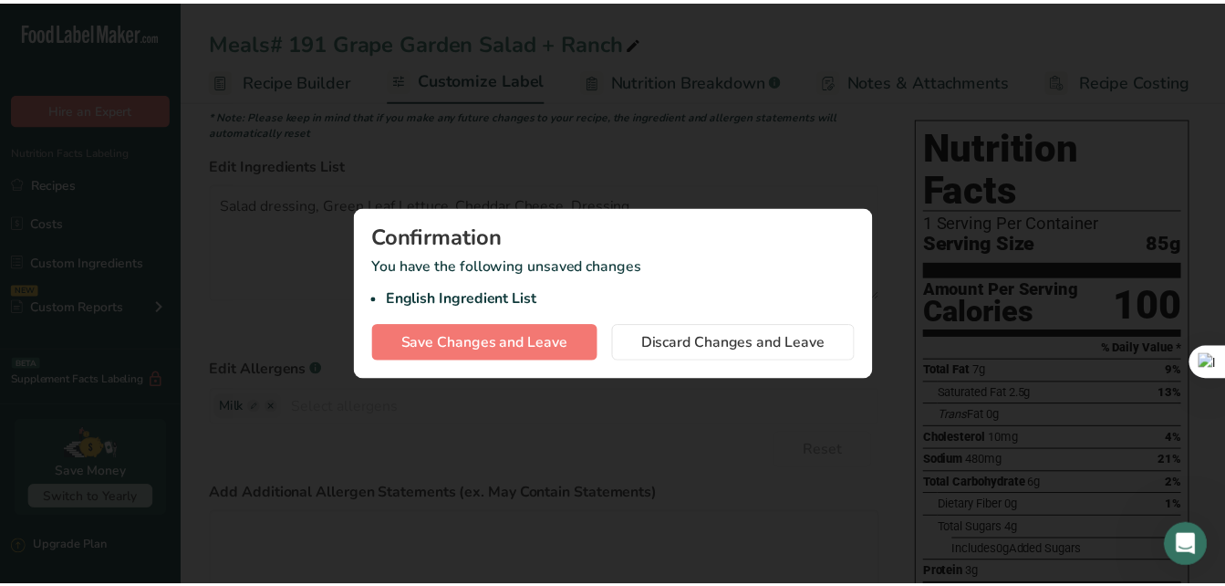
scroll to position [0, 164]
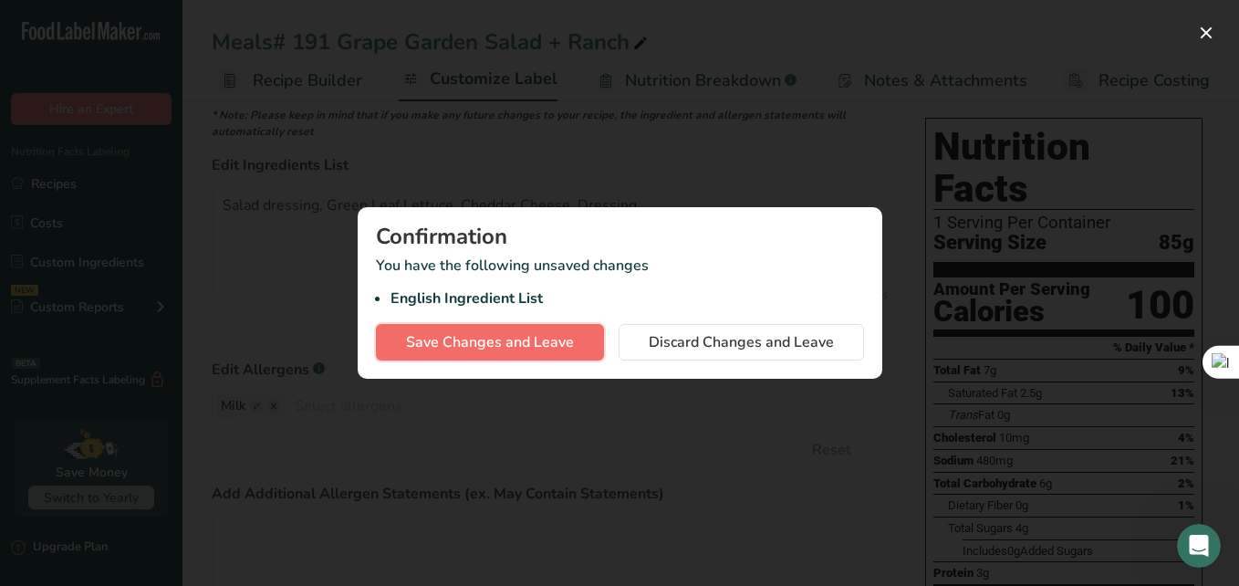
click at [579, 337] on button "Save Changes and Leave" at bounding box center [490, 342] width 228 height 36
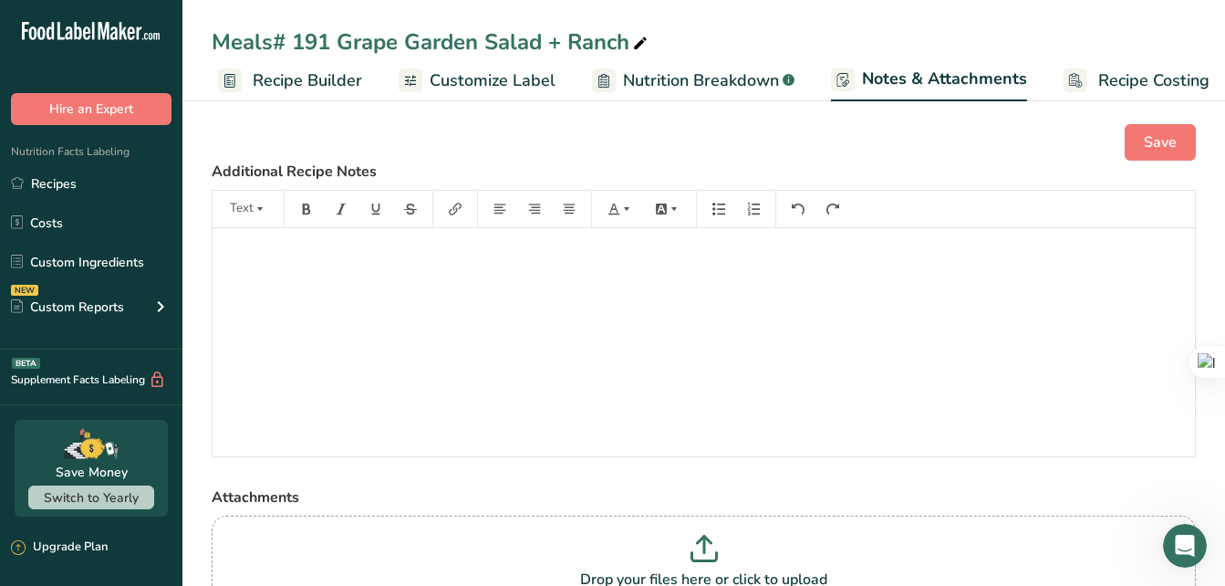
click at [913, 79] on span "Notes & Attachments" at bounding box center [944, 79] width 165 height 25
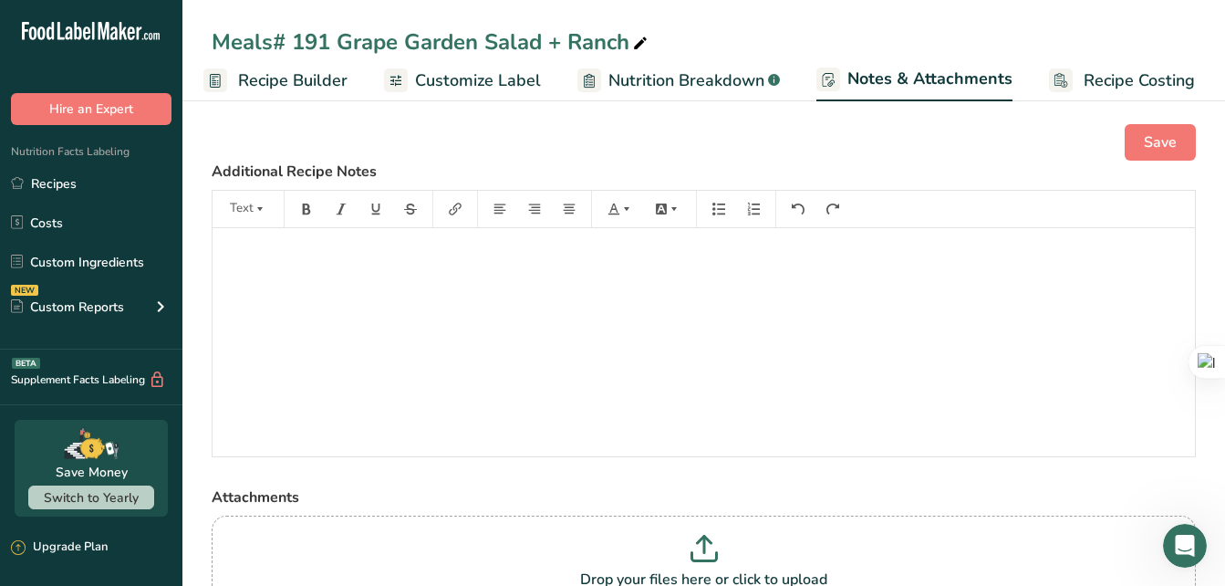
click at [657, 84] on span "Nutrition Breakdown" at bounding box center [686, 80] width 156 height 25
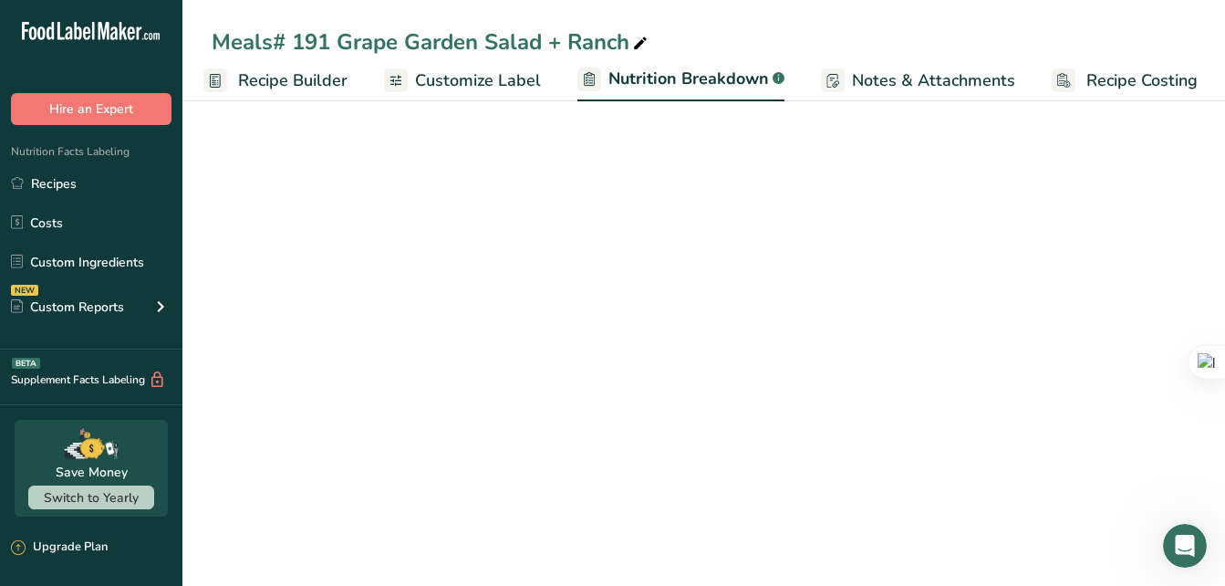
select select "Calories"
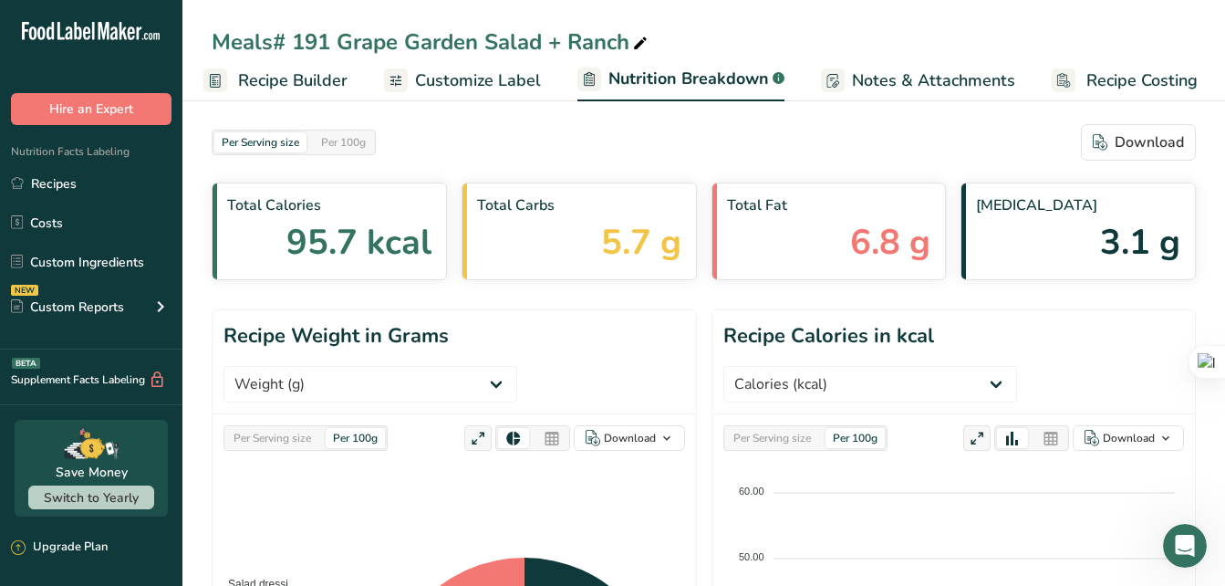
scroll to position [0, 180]
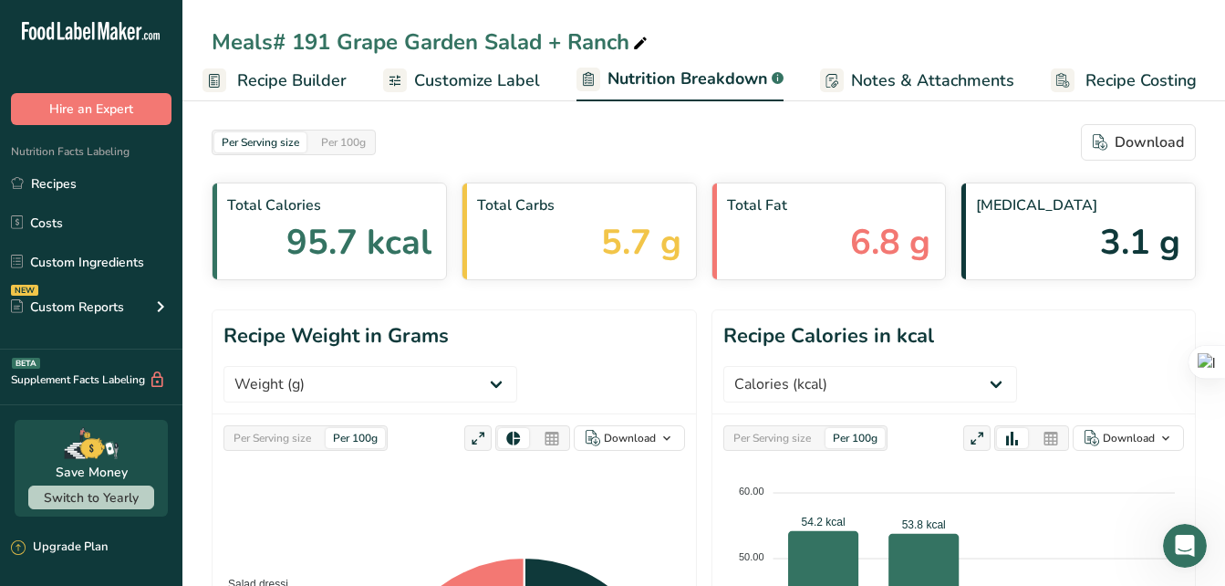
click at [490, 79] on span "Customize Label" at bounding box center [477, 80] width 126 height 25
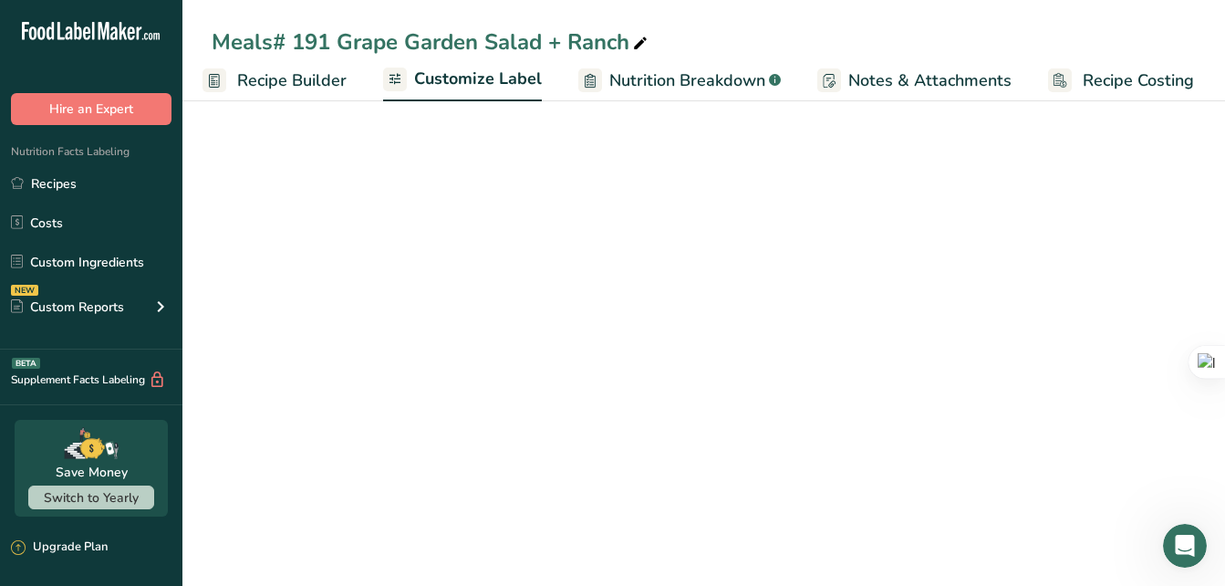
scroll to position [0, 178]
